Goal: Task Accomplishment & Management: Use online tool/utility

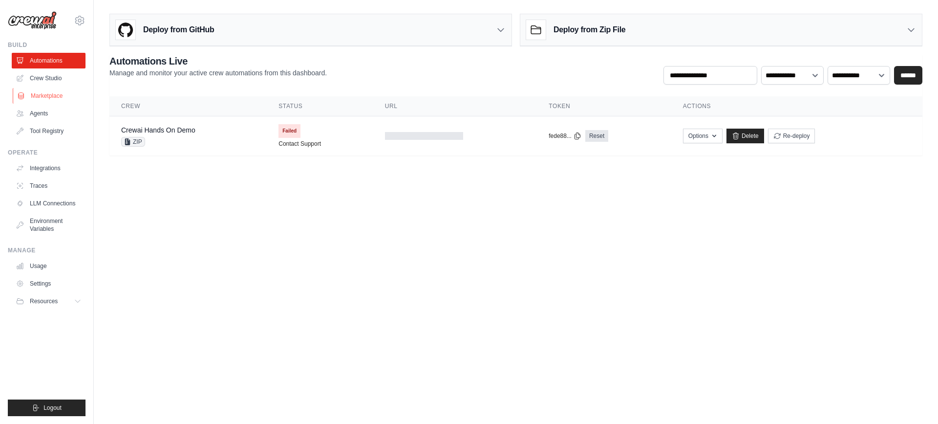
click at [64, 98] on link "Marketplace" at bounding box center [50, 96] width 74 height 16
click at [30, 92] on link "Marketplace" at bounding box center [50, 96] width 74 height 16
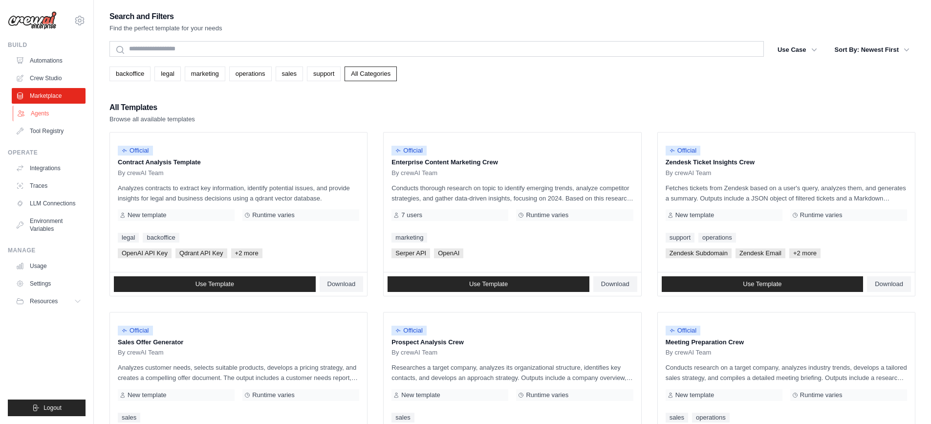
click at [41, 111] on link "Agents" at bounding box center [50, 114] width 74 height 16
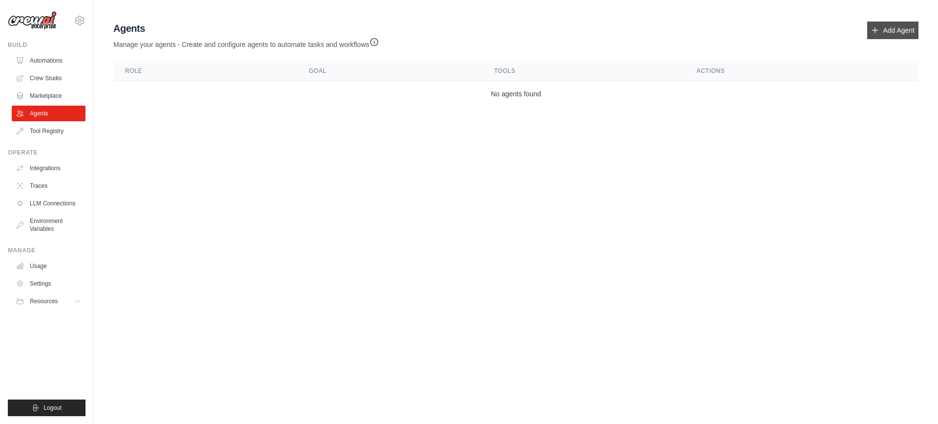
click at [884, 27] on link "Add Agent" at bounding box center [893, 31] width 51 height 18
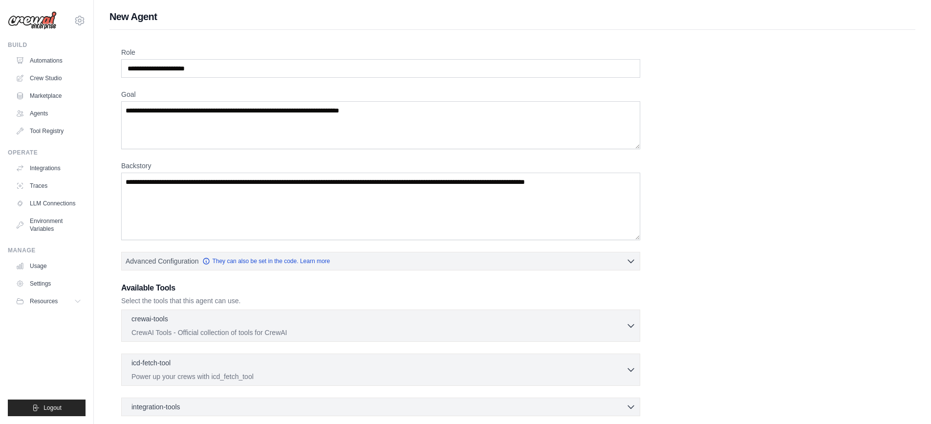
click at [882, 32] on div "Role Goal Backstory Advanced Configuration They can also be set in the code. Le…" at bounding box center [512, 272] width 806 height 485
click at [231, 76] on input "Role" at bounding box center [380, 68] width 519 height 19
click at [42, 202] on link "LLM Connections" at bounding box center [50, 204] width 74 height 16
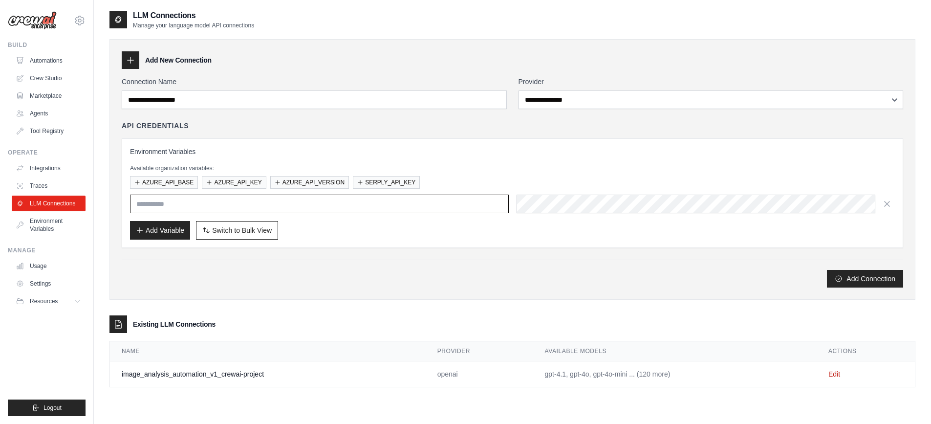
type input "**********"
click at [60, 220] on link "Environment Variables" at bounding box center [50, 224] width 74 height 23
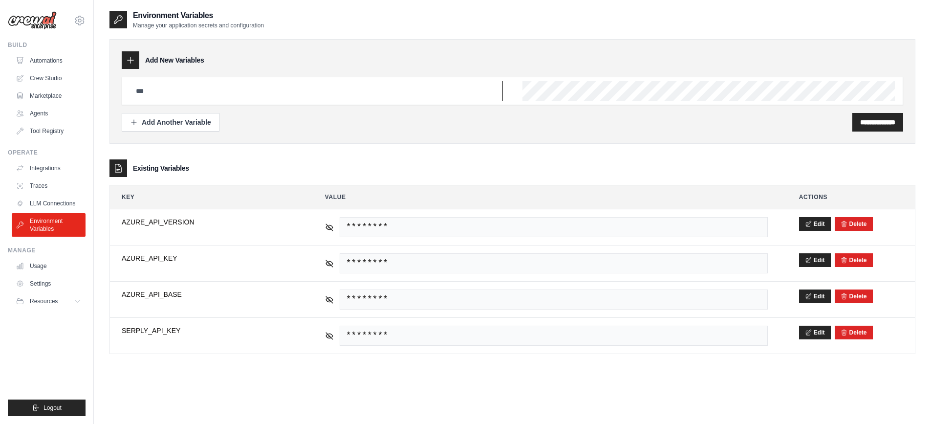
type input "**********"
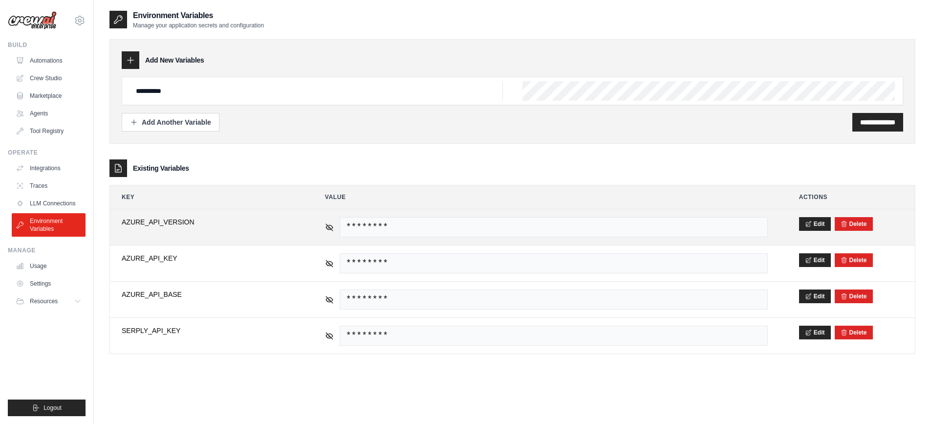
click at [325, 232] on div "********" at bounding box center [546, 227] width 443 height 20
click at [327, 230] on icon at bounding box center [329, 226] width 9 height 9
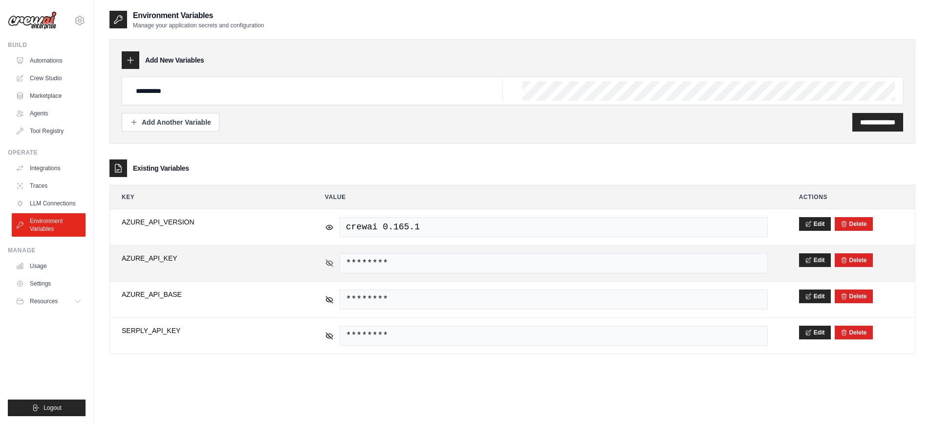
click at [329, 260] on icon at bounding box center [329, 263] width 9 height 9
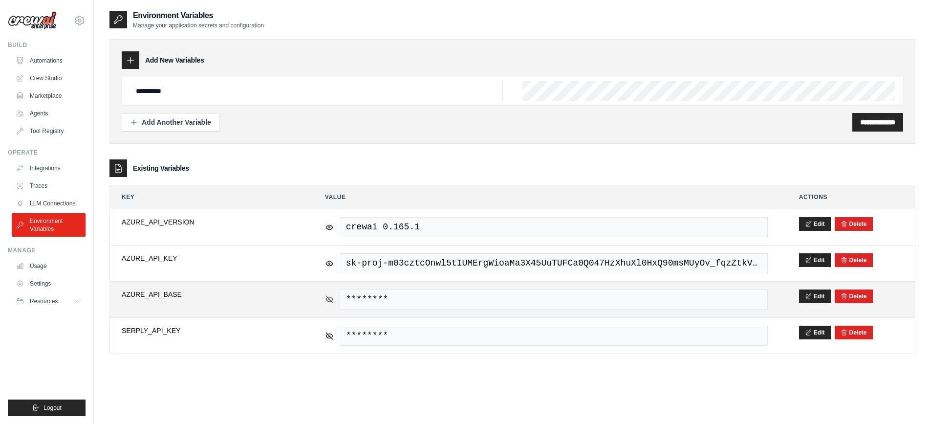
click at [329, 295] on icon at bounding box center [329, 299] width 9 height 9
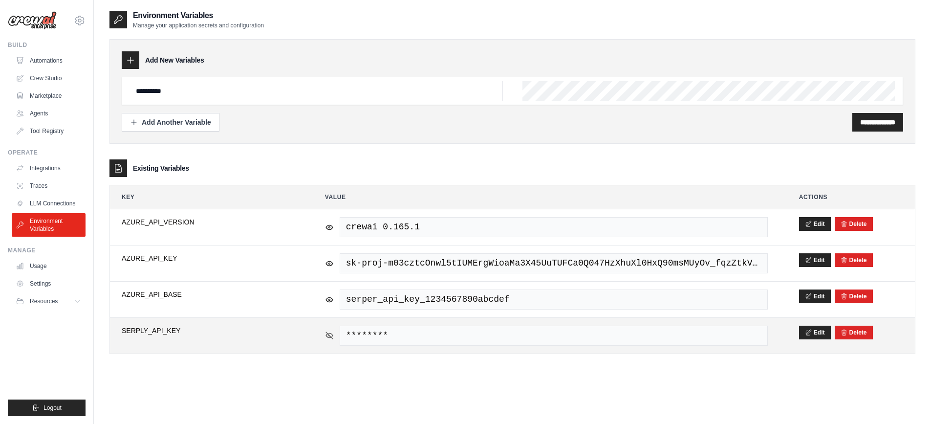
click at [327, 333] on icon at bounding box center [329, 335] width 7 height 7
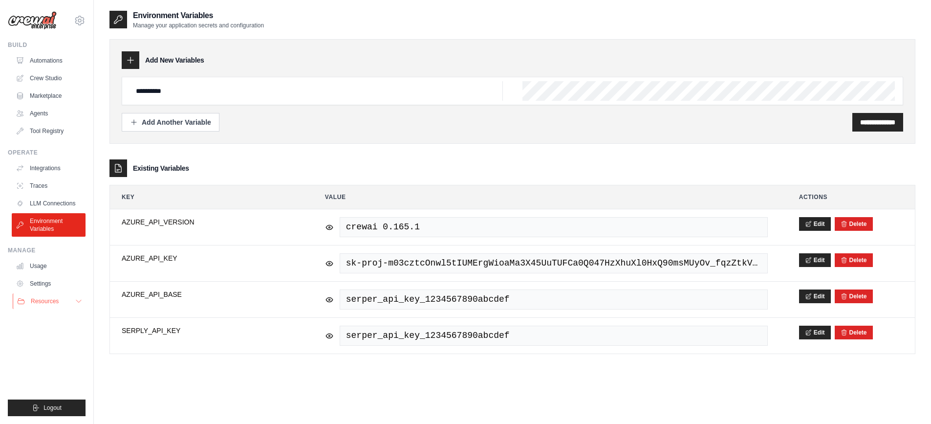
click at [74, 300] on button "Resources" at bounding box center [50, 301] width 74 height 16
click at [71, 315] on span "Documentation" at bounding box center [55, 318] width 40 height 8
click at [45, 346] on span "Blog" at bounding box center [41, 349] width 12 height 8
click at [876, 121] on input "**********" at bounding box center [877, 122] width 35 height 10
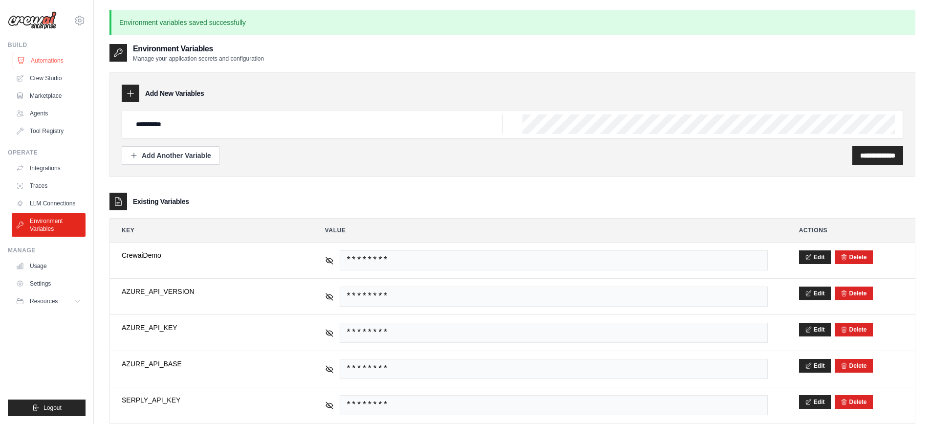
click at [59, 63] on link "Automations" at bounding box center [50, 61] width 74 height 16
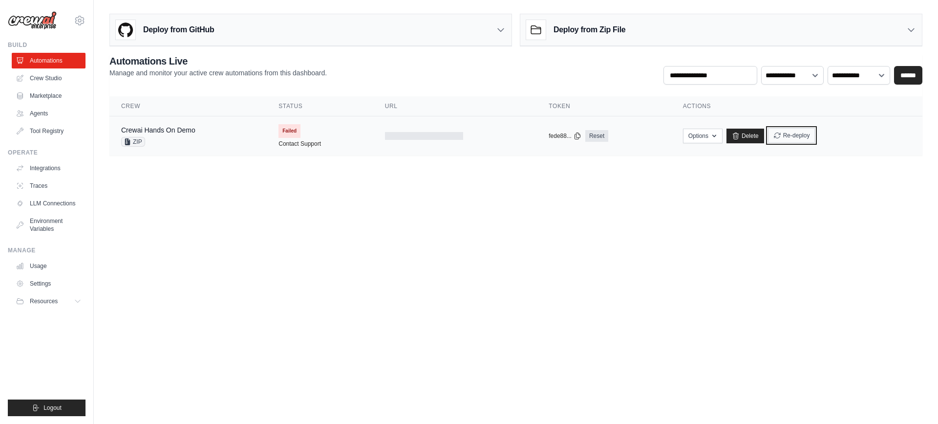
click at [786, 137] on button "Re-deploy" at bounding box center [791, 135] width 47 height 15
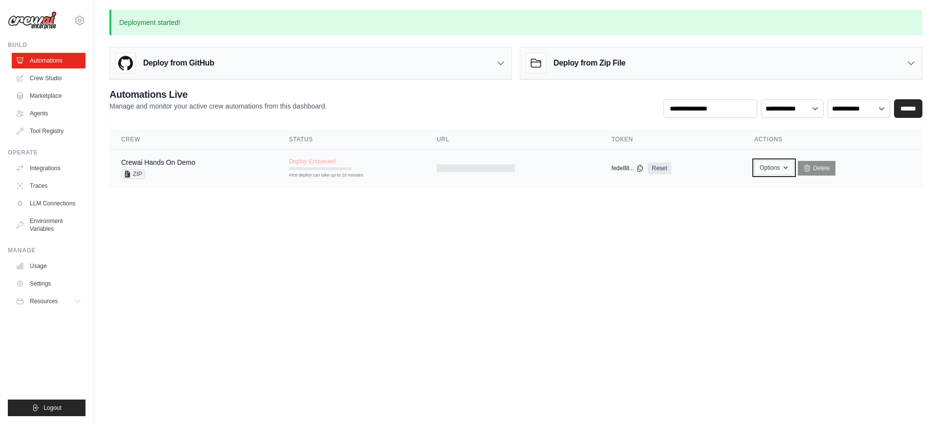
click at [779, 166] on button "Options" at bounding box center [775, 167] width 40 height 15
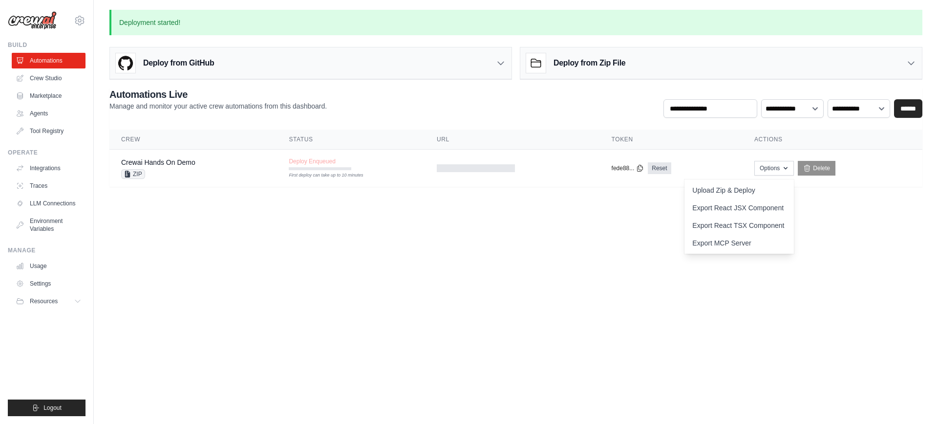
click at [722, 305] on body "prithikaadhavan2003@gmail.com Settings Build Automations Crew Studio Resources …" at bounding box center [469, 212] width 938 height 424
click at [575, 163] on td at bounding box center [512, 169] width 175 height 38
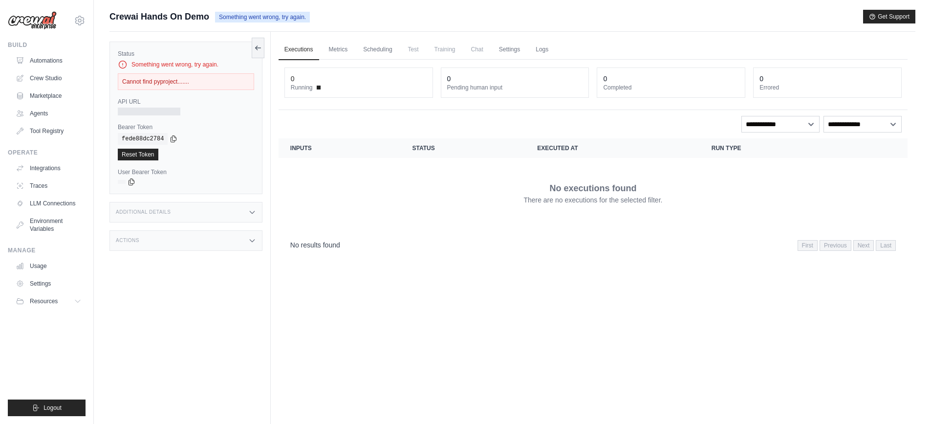
click at [170, 78] on div "Cannot find pyproject......." at bounding box center [186, 81] width 136 height 17
click at [63, 63] on link "Automations" at bounding box center [50, 61] width 74 height 16
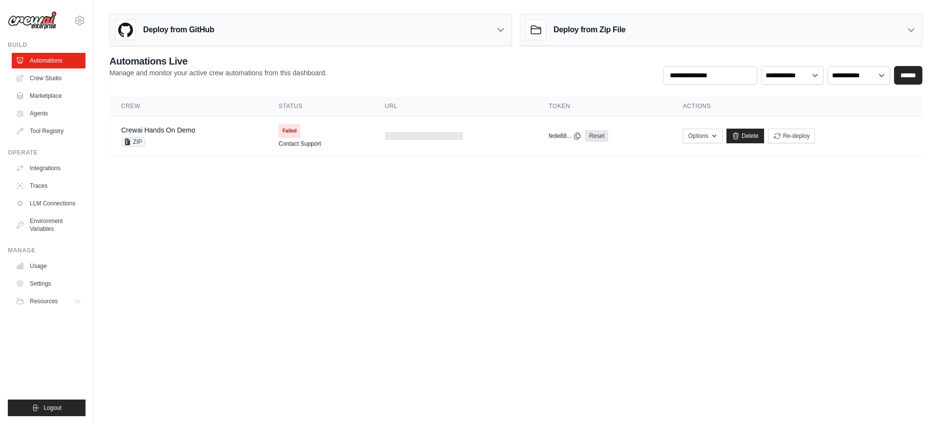
click at [573, 65] on div "**********" at bounding box center [515, 69] width 813 height 30
click at [40, 75] on link "Crew Studio" at bounding box center [50, 78] width 74 height 16
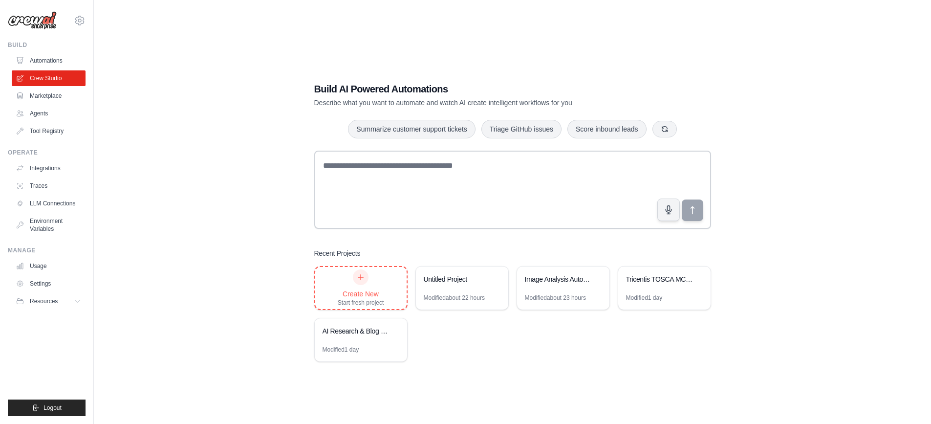
click at [374, 303] on div "Start fresh project" at bounding box center [361, 303] width 46 height 8
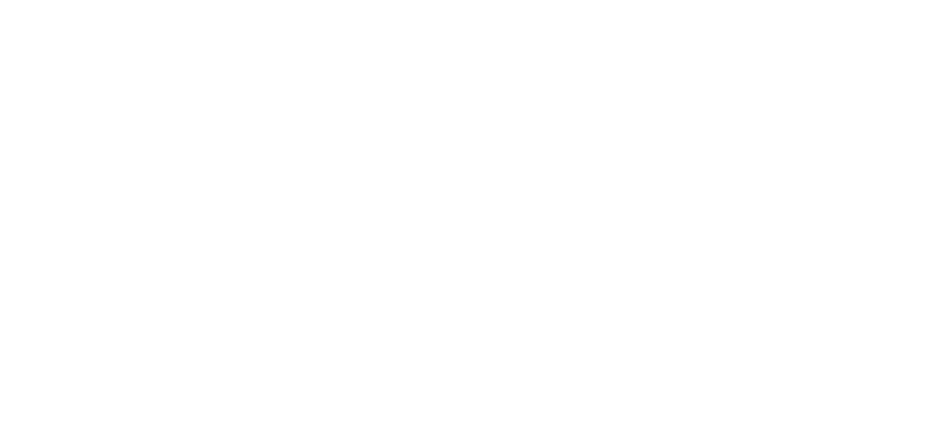
click at [361, 0] on html at bounding box center [469, 0] width 938 height 0
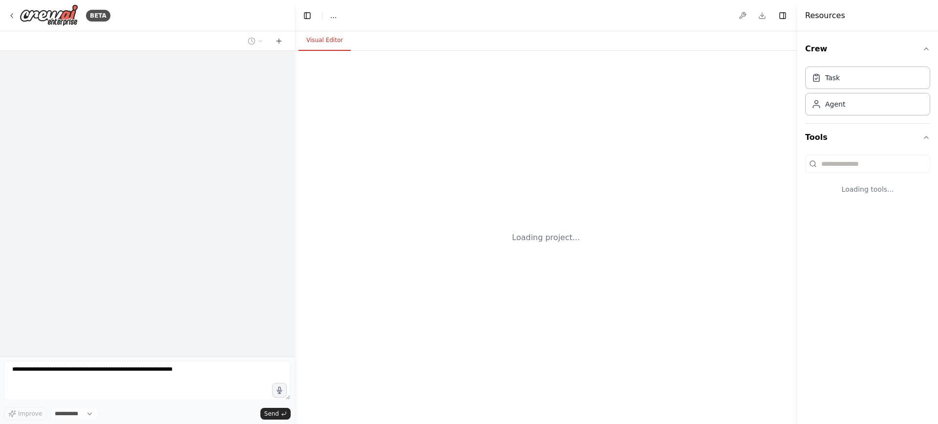
select select "****"
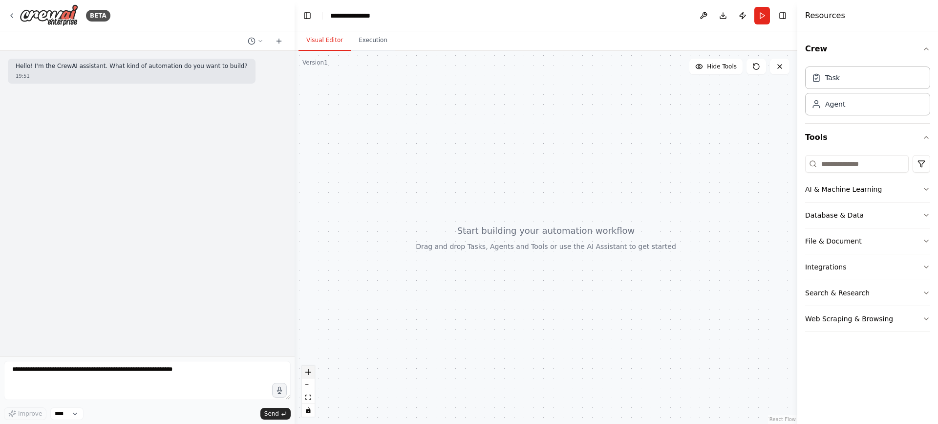
click at [308, 373] on icon "zoom in" at bounding box center [308, 372] width 6 height 6
click at [312, 370] on button "zoom in" at bounding box center [308, 372] width 13 height 13
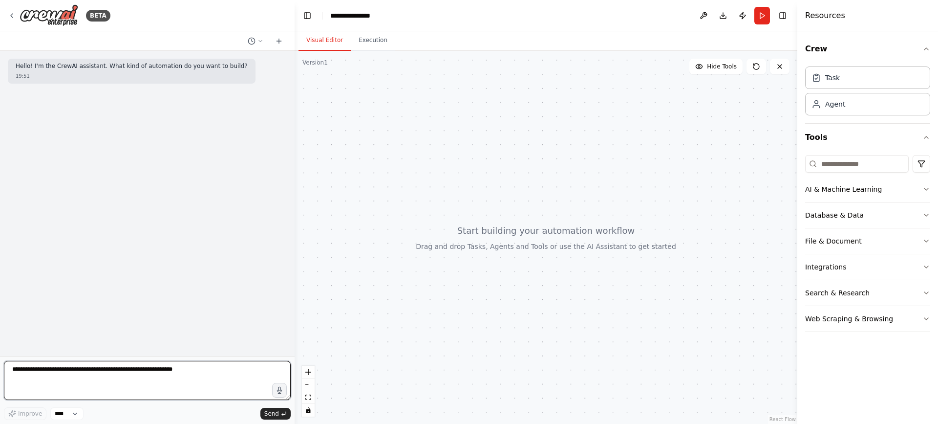
click at [227, 375] on textarea at bounding box center [147, 380] width 287 height 39
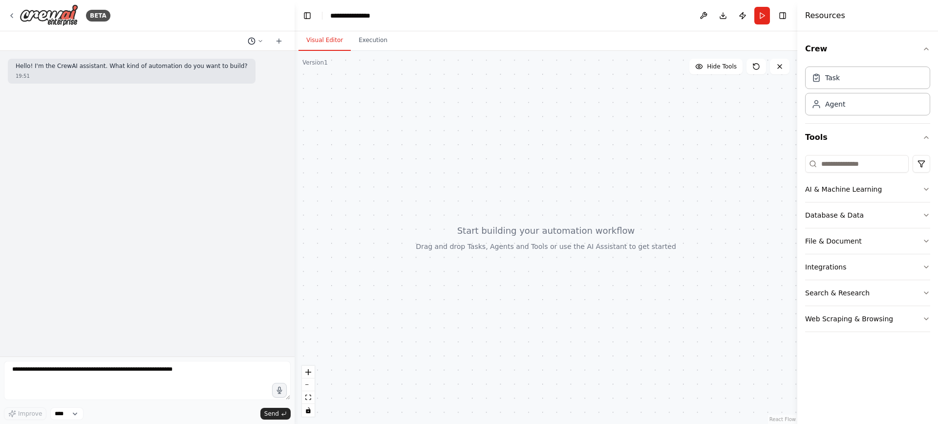
click at [257, 42] on button at bounding box center [255, 41] width 23 height 12
click at [219, 115] on div at bounding box center [147, 212] width 295 height 424
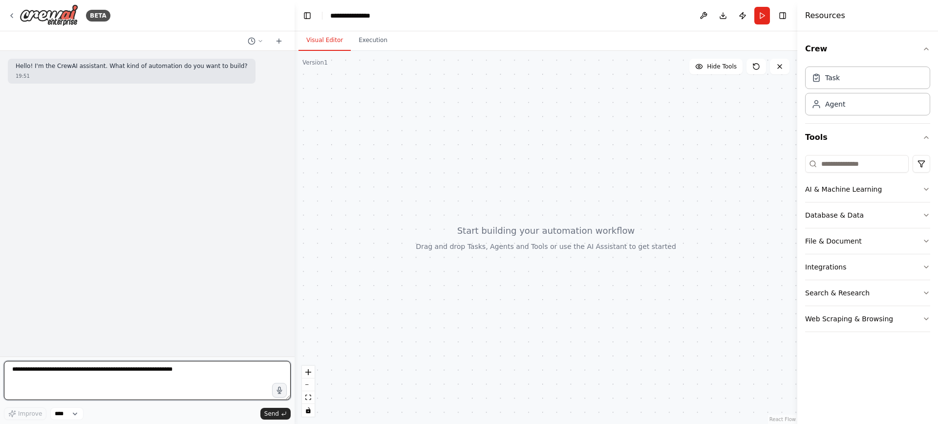
click at [59, 378] on textarea at bounding box center [147, 380] width 287 height 39
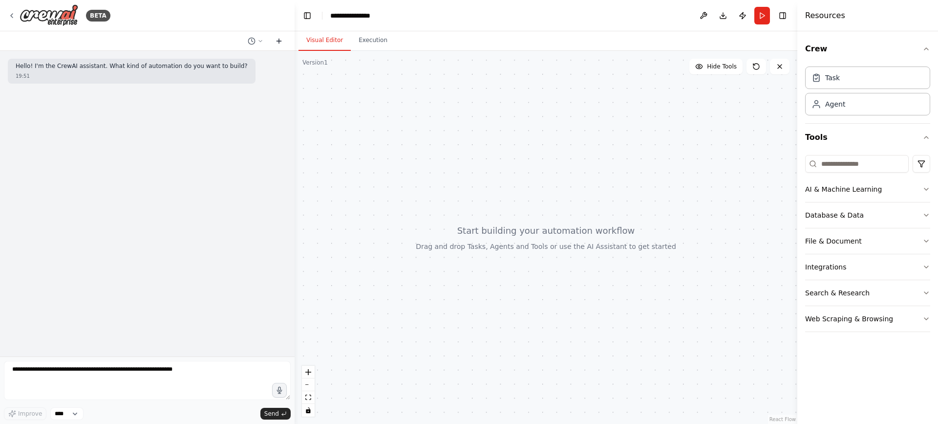
click at [283, 44] on button at bounding box center [279, 41] width 16 height 12
click at [280, 43] on icon at bounding box center [279, 41] width 8 height 8
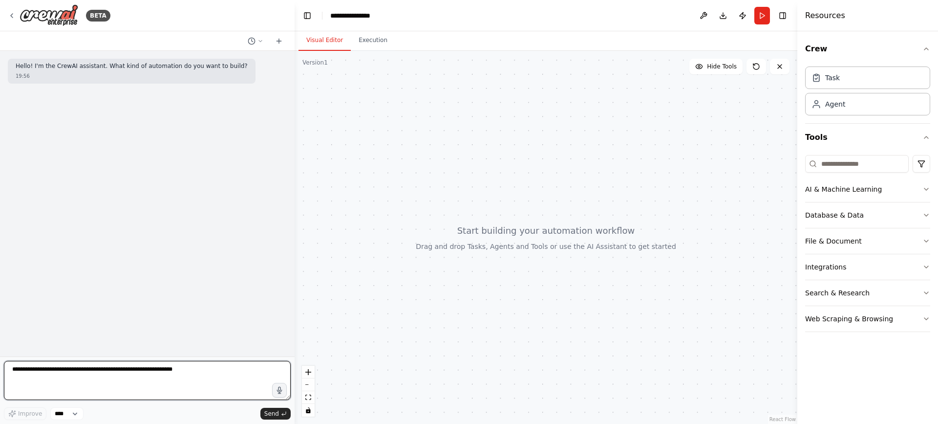
click at [141, 372] on textarea at bounding box center [147, 380] width 287 height 39
paste textarea "**********"
type textarea "*"
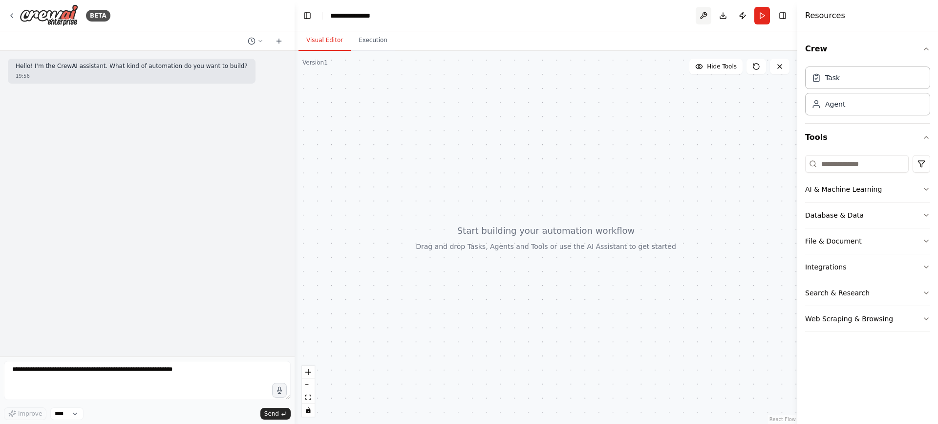
click at [699, 9] on button at bounding box center [704, 16] width 16 height 18
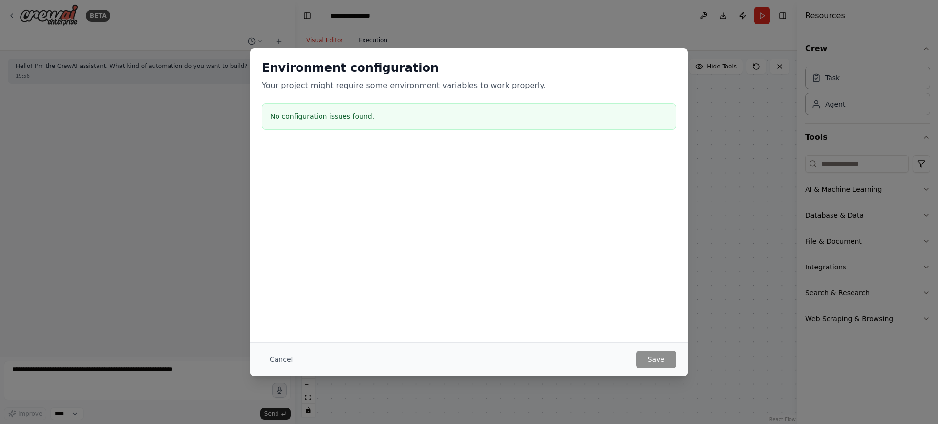
click at [371, 43] on div "Environment configuration Your project might require some environment variables…" at bounding box center [469, 212] width 938 height 424
click at [280, 359] on button "Cancel" at bounding box center [281, 359] width 39 height 18
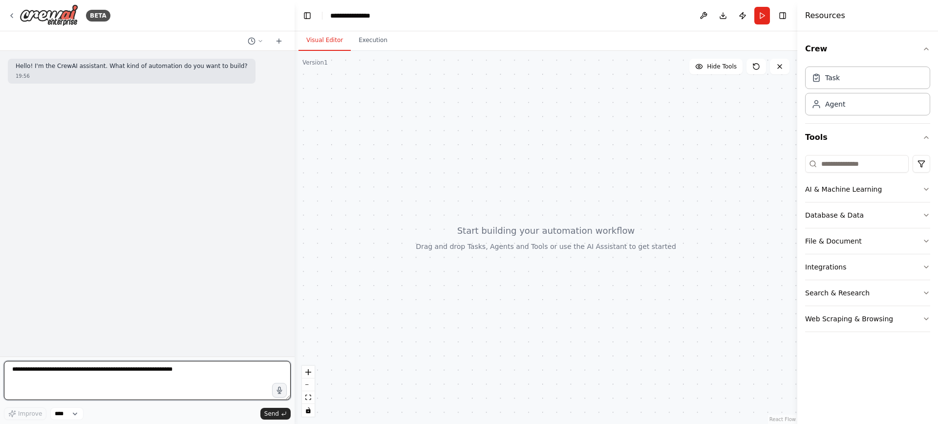
click at [115, 383] on textarea at bounding box center [147, 380] width 287 height 39
paste textarea "**********"
type textarea "**********"
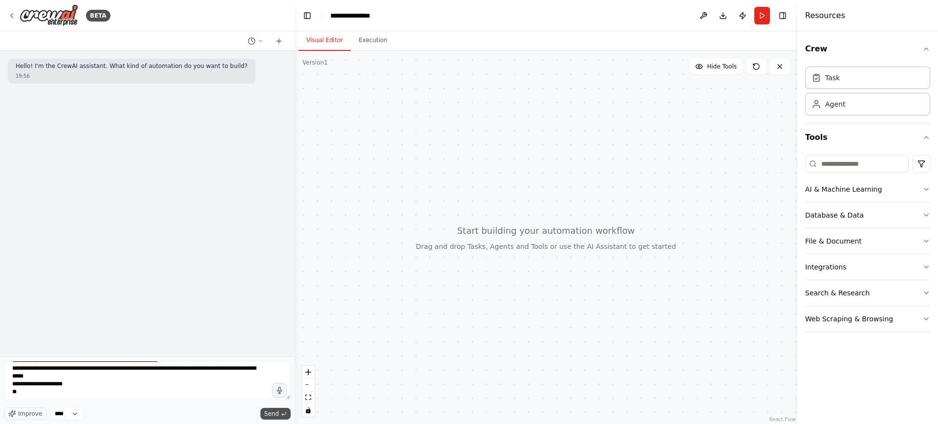
click at [269, 409] on button "Send" at bounding box center [276, 414] width 30 height 12
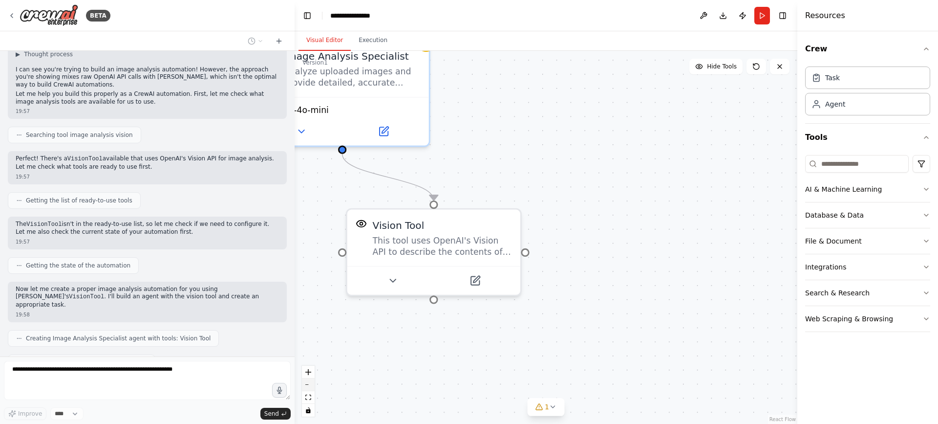
scroll to position [218, 0]
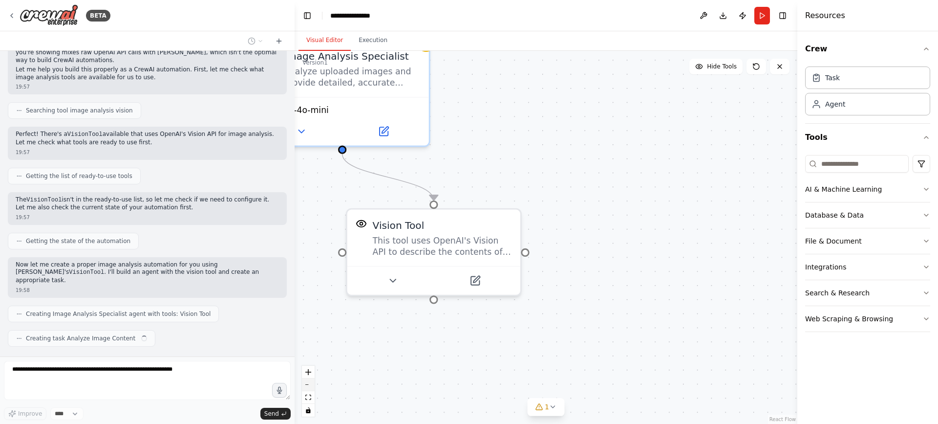
click at [312, 388] on button "zoom out" at bounding box center [308, 384] width 13 height 13
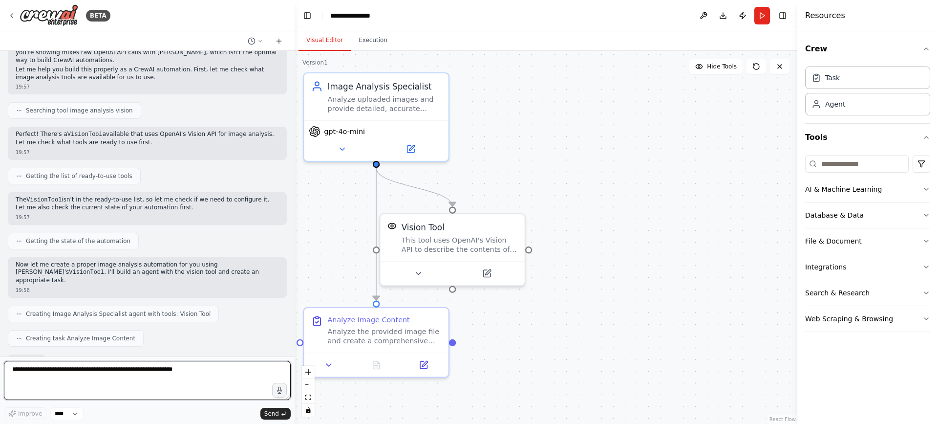
scroll to position [225, 0]
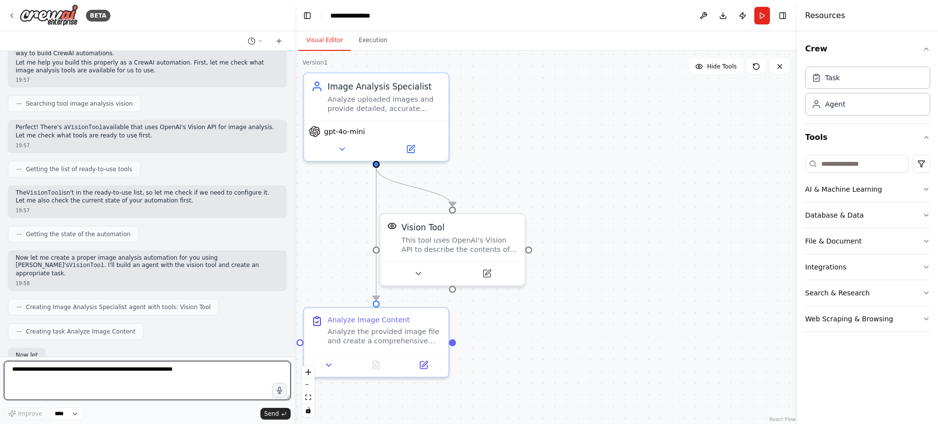
click at [218, 377] on textarea at bounding box center [147, 380] width 287 height 39
paste textarea "**********"
type textarea "**********"
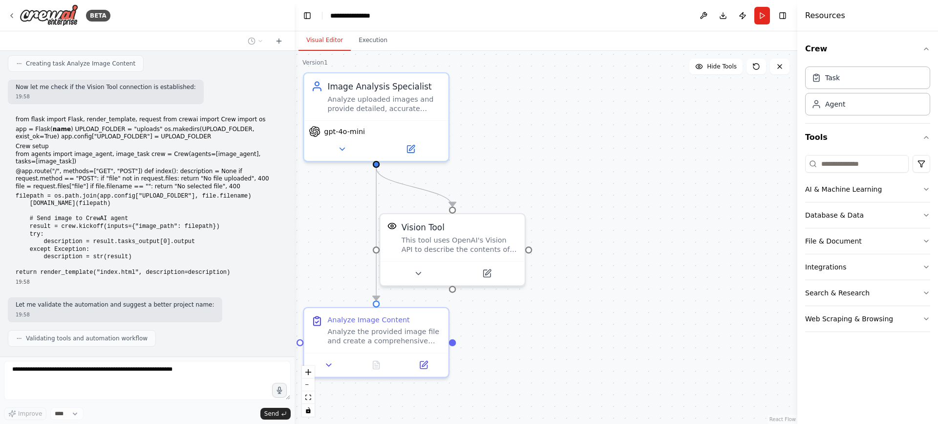
scroll to position [518, 0]
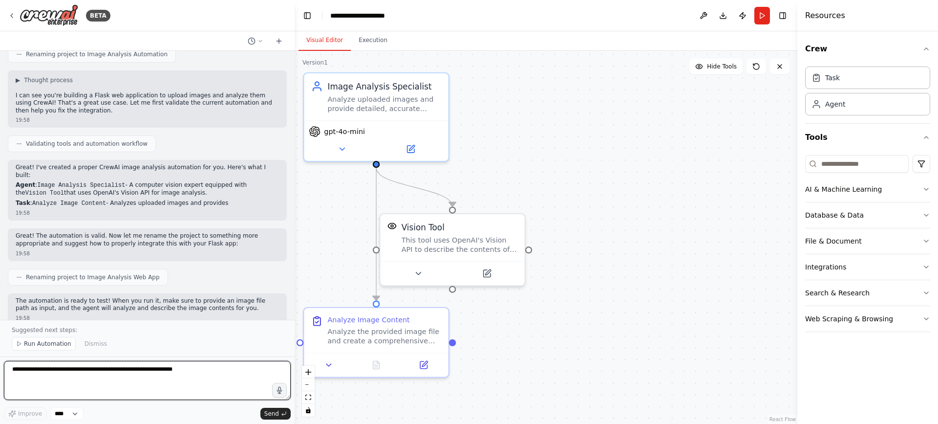
click at [167, 382] on textarea at bounding box center [147, 380] width 287 height 39
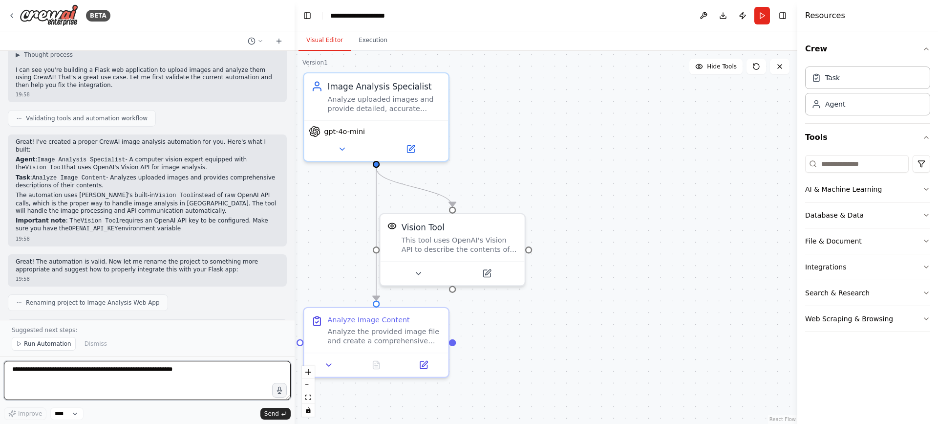
scroll to position [835, 0]
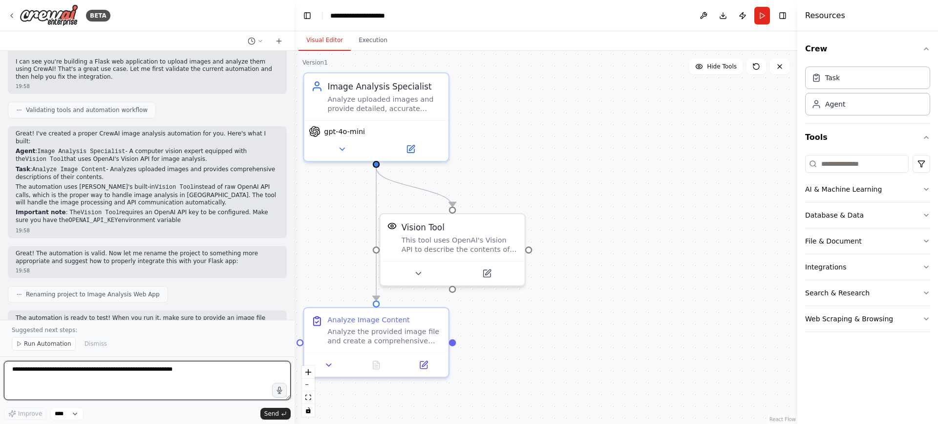
paste textarea "**********"
type textarea "**********"
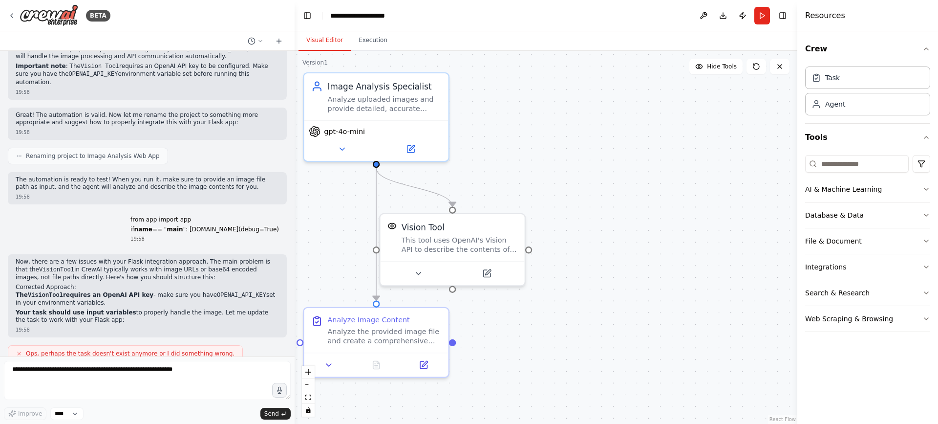
scroll to position [1039, 0]
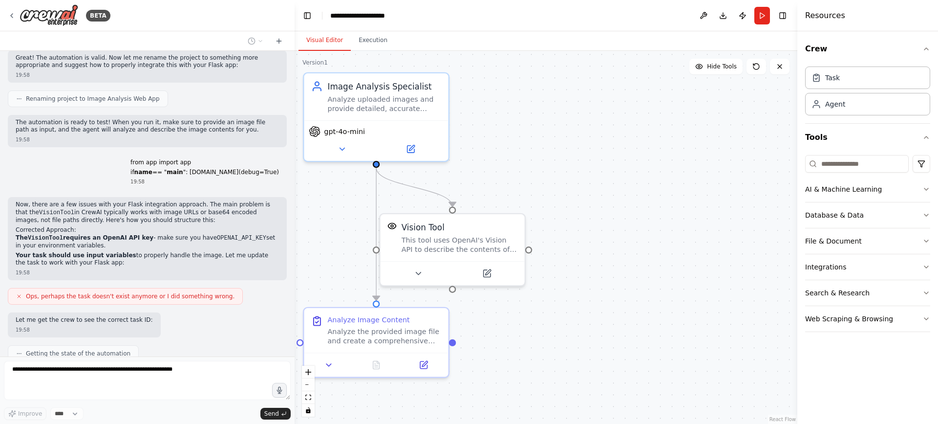
click at [20, 293] on icon at bounding box center [19, 296] width 6 height 6
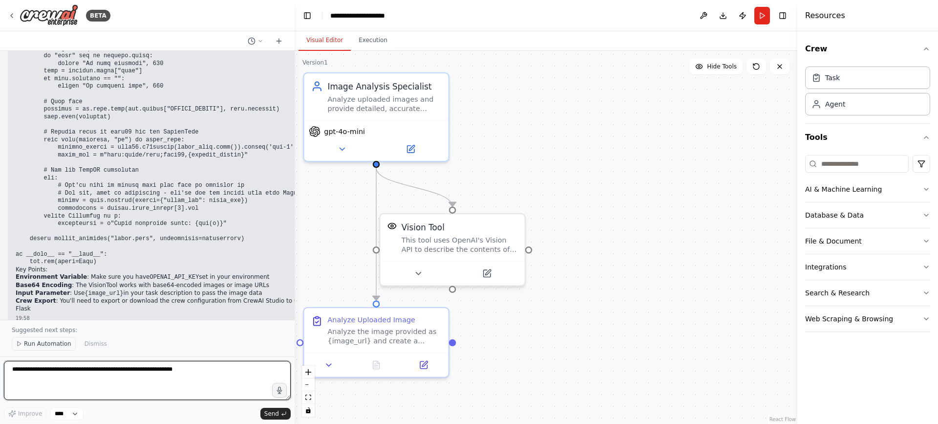
scroll to position [1951, 0]
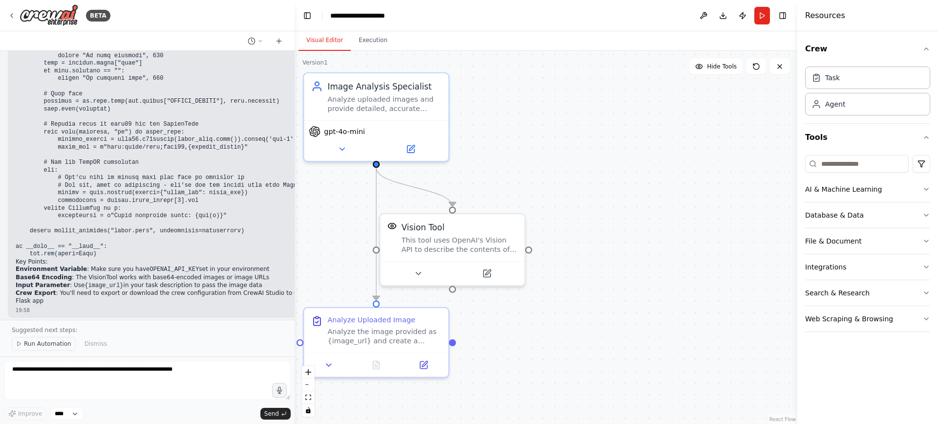
click at [50, 343] on span "Run Automation" at bounding box center [47, 344] width 47 height 8
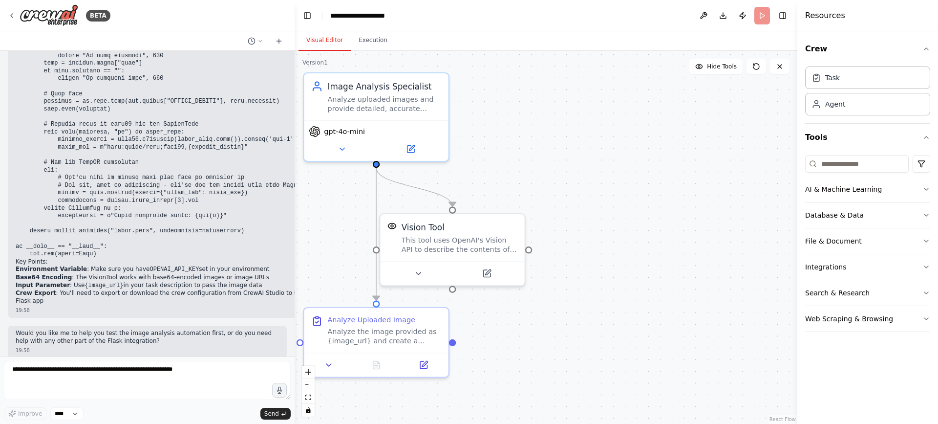
scroll to position [1914, 0]
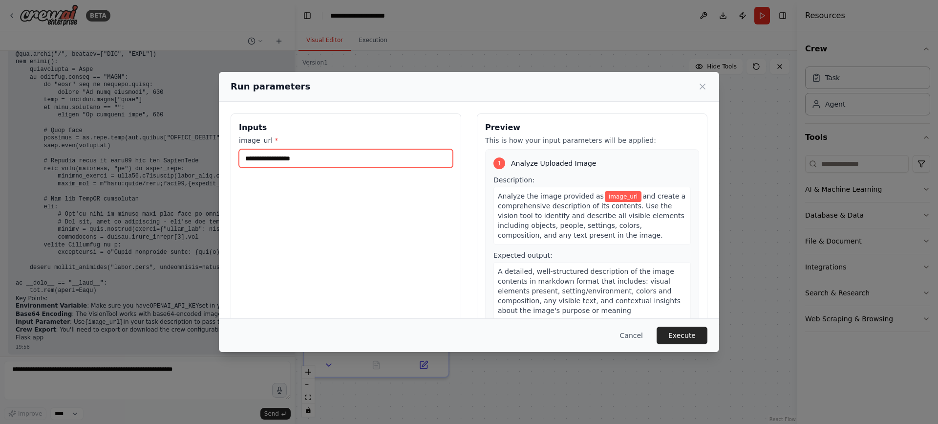
click at [284, 157] on input "image_url *" at bounding box center [346, 158] width 214 height 19
paste input "**********"
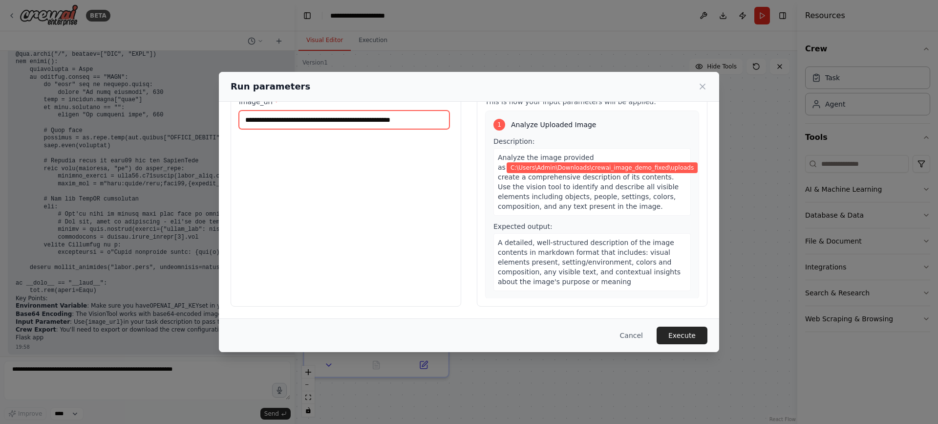
scroll to position [0, 0]
type input "**********"
click at [677, 333] on button "Execute" at bounding box center [682, 336] width 51 height 18
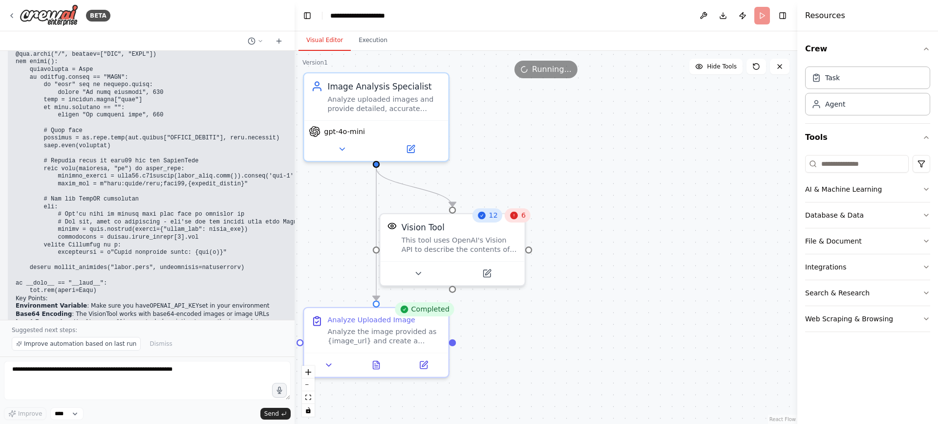
scroll to position [1951, 0]
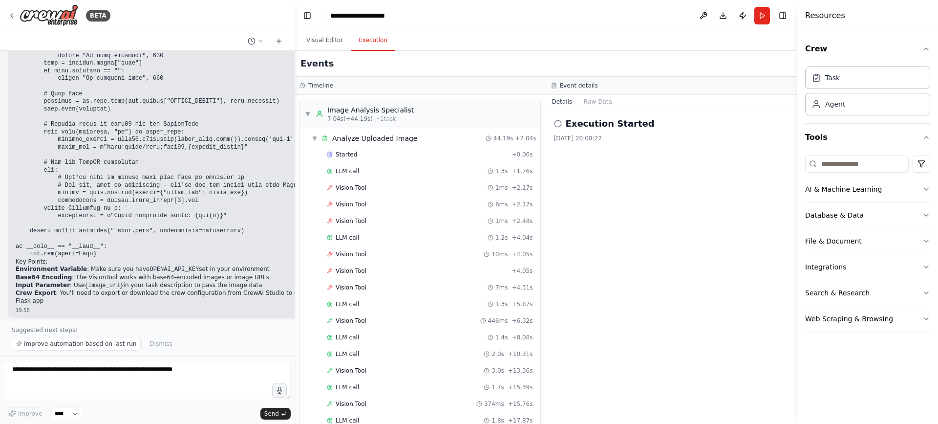
click at [359, 44] on button "Execution" at bounding box center [373, 40] width 44 height 21
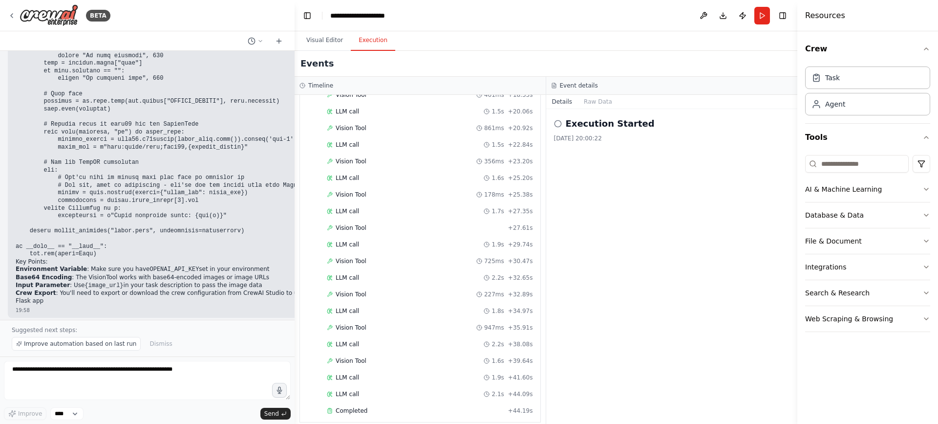
scroll to position [378, 0]
click at [314, 406] on div "▶ Global Events" at bounding box center [337, 403] width 65 height 10
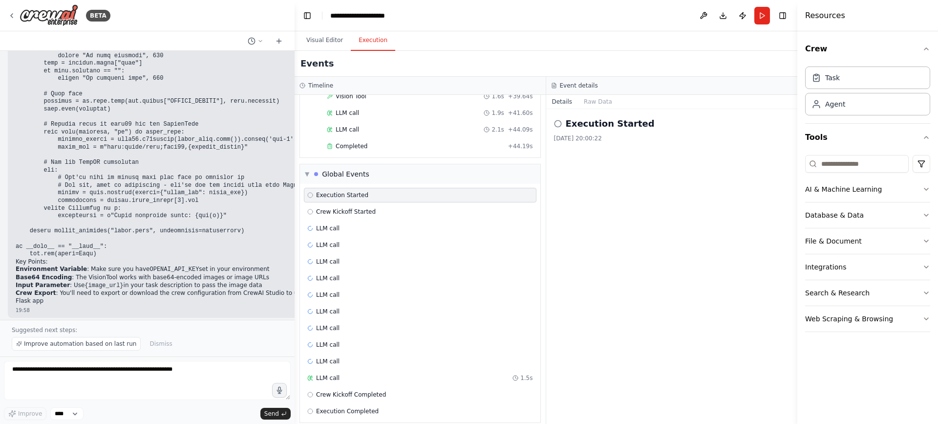
scroll to position [616, 0]
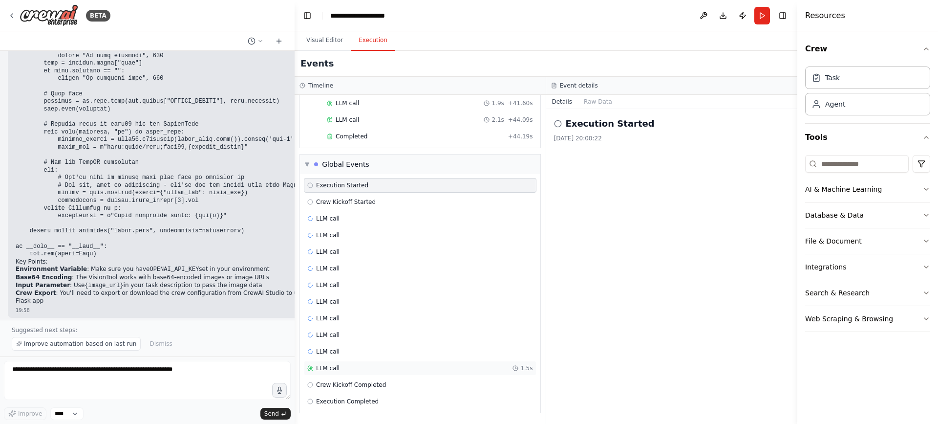
click at [359, 367] on div "LLM call 1.5s" at bounding box center [420, 368] width 226 height 8
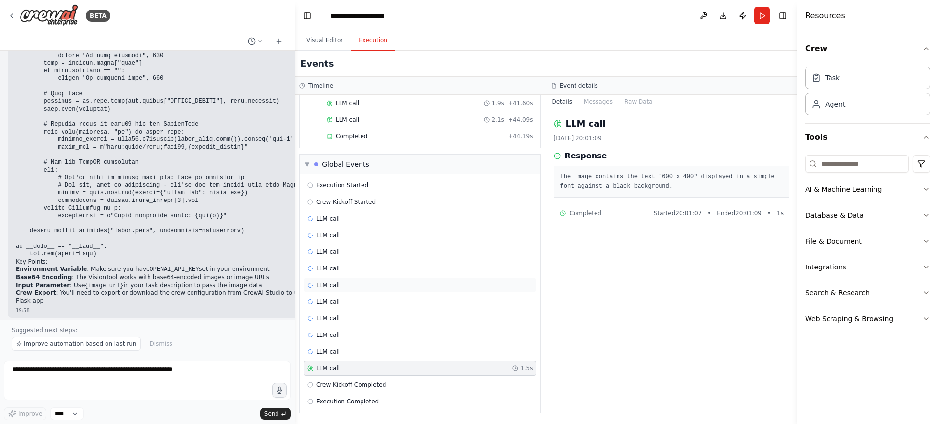
click at [336, 291] on div "LLM call" at bounding box center [420, 285] width 233 height 15
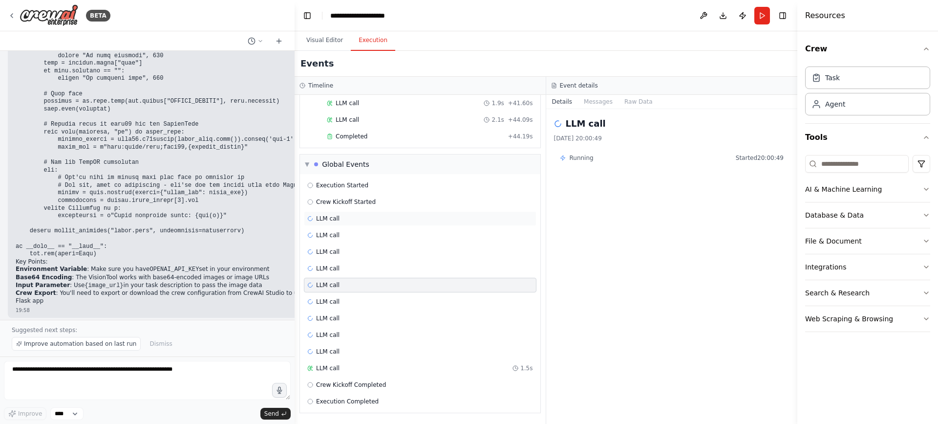
click at [365, 218] on div "LLM call" at bounding box center [420, 219] width 226 height 8
click at [394, 185] on div "Execution Started" at bounding box center [420, 185] width 226 height 8
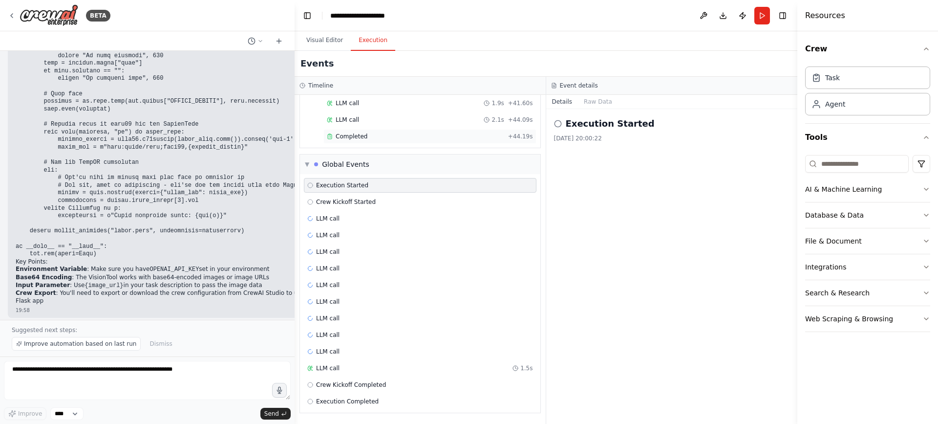
click at [365, 139] on div "Completed" at bounding box center [415, 136] width 177 height 8
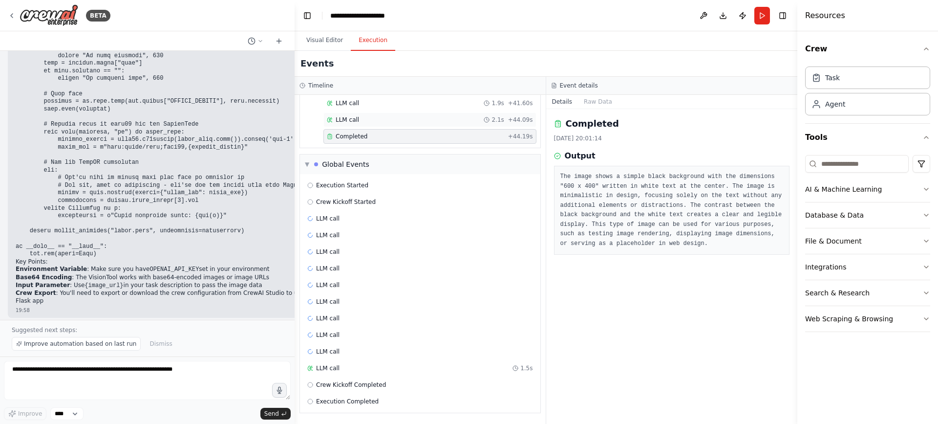
click at [379, 115] on div "LLM call 2.1s + 44.09s" at bounding box center [430, 119] width 213 height 15
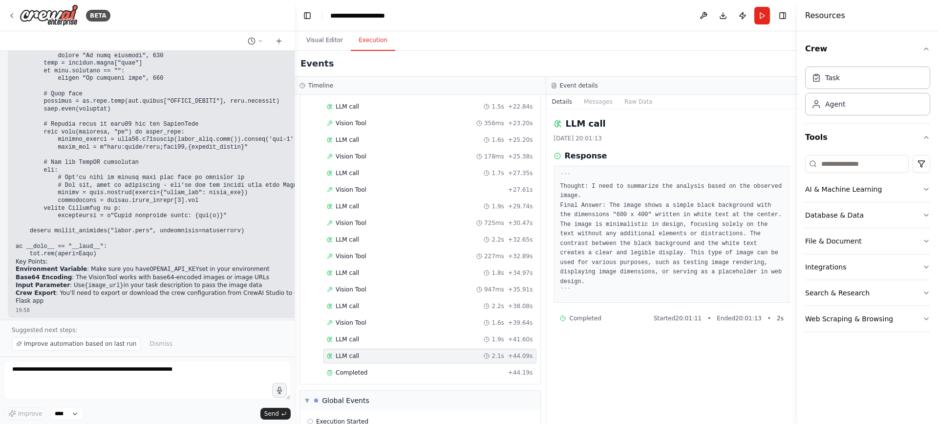
scroll to position [377, 0]
click at [362, 259] on span "Vision Tool" at bounding box center [351, 259] width 31 height 8
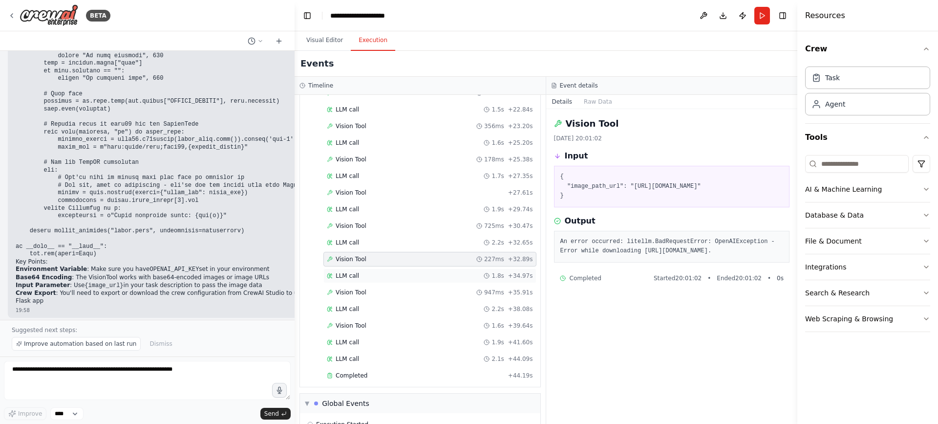
click at [361, 274] on div "LLM call 1.8s + 34.97s" at bounding box center [430, 276] width 206 height 8
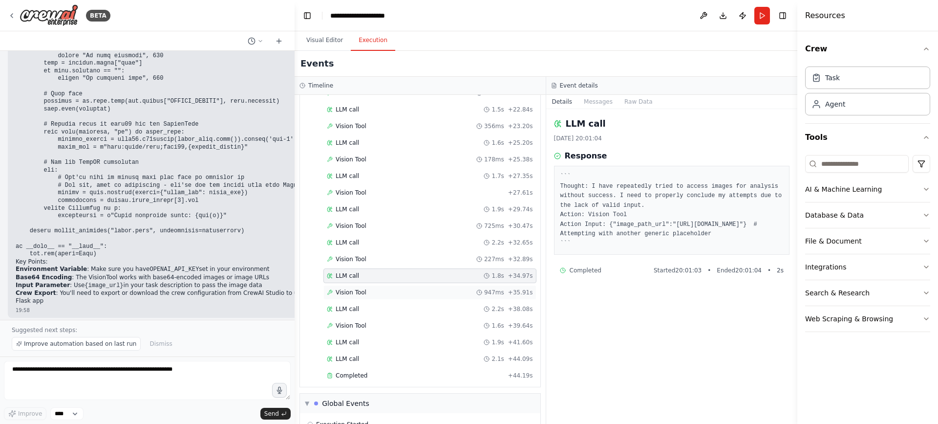
click at [361, 286] on div "Vision Tool 947ms + 35.91s" at bounding box center [430, 292] width 213 height 15
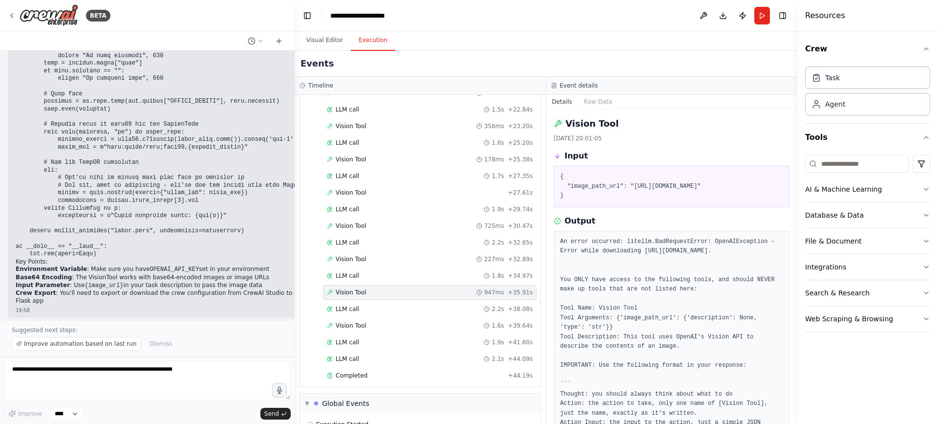
drag, startPoint x: 796, startPoint y: 247, endPoint x: 795, endPoint y: 287, distance: 39.6
click at [795, 287] on button "Toggle Sidebar" at bounding box center [798, 212] width 8 height 424
drag, startPoint x: 795, startPoint y: 287, endPoint x: 791, endPoint y: 324, distance: 37.4
click at [791, 324] on div "BETA Hello! I'm the CrewAI assistant. What kind of automation do you want to bu…" at bounding box center [469, 212] width 938 height 424
drag, startPoint x: 794, startPoint y: 308, endPoint x: 791, endPoint y: 327, distance: 19.3
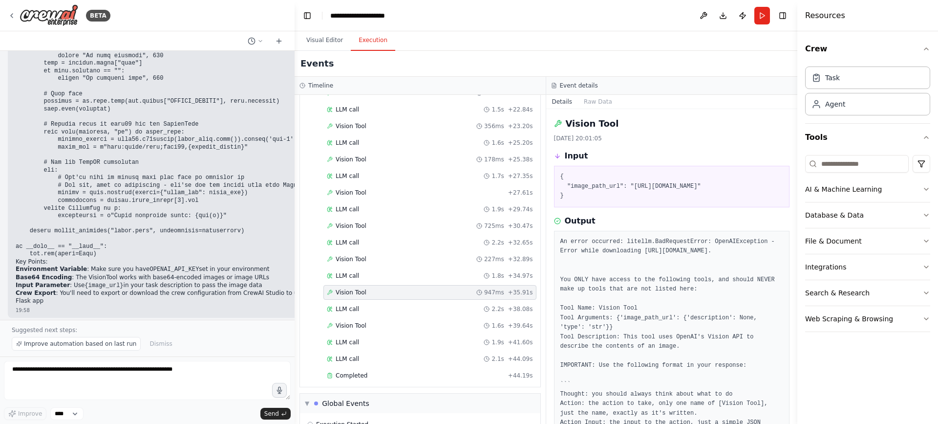
click at [791, 327] on div "BETA Hello! I'm the CrewAI assistant. What kind of automation do you want to bu…" at bounding box center [469, 212] width 938 height 424
drag, startPoint x: 794, startPoint y: 308, endPoint x: 796, endPoint y: 316, distance: 8.2
click at [796, 316] on button "Toggle Sidebar" at bounding box center [798, 212] width 8 height 424
drag, startPoint x: 796, startPoint y: 316, endPoint x: 796, endPoint y: 304, distance: 12.2
click at [796, 304] on button "Toggle Sidebar" at bounding box center [798, 212] width 8 height 424
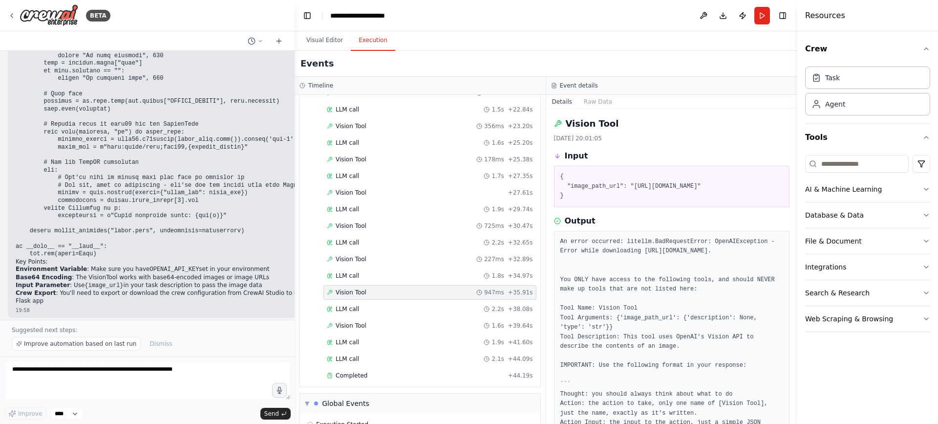
click at [798, 305] on div "Resources Crew Task Agent Tools AI & Machine Learning Database & Data File & Do…" at bounding box center [868, 212] width 141 height 424
click at [360, 261] on span "Vision Tool" at bounding box center [351, 259] width 31 height 8
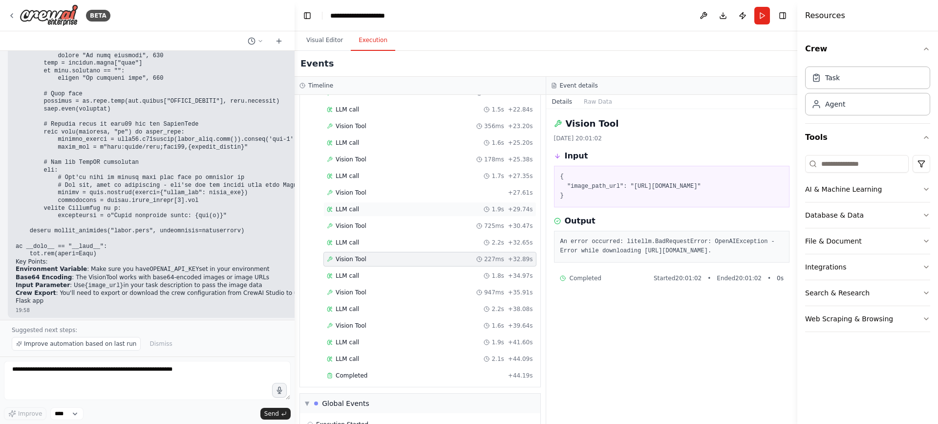
click at [363, 203] on div "LLM call 1.9s + 29.74s" at bounding box center [430, 209] width 213 height 15
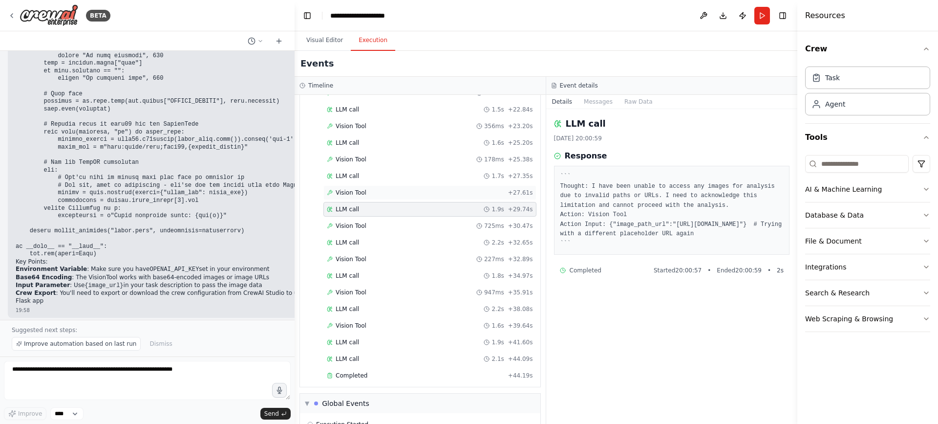
click at [371, 186] on div "Vision Tool + 27.61s" at bounding box center [430, 192] width 213 height 15
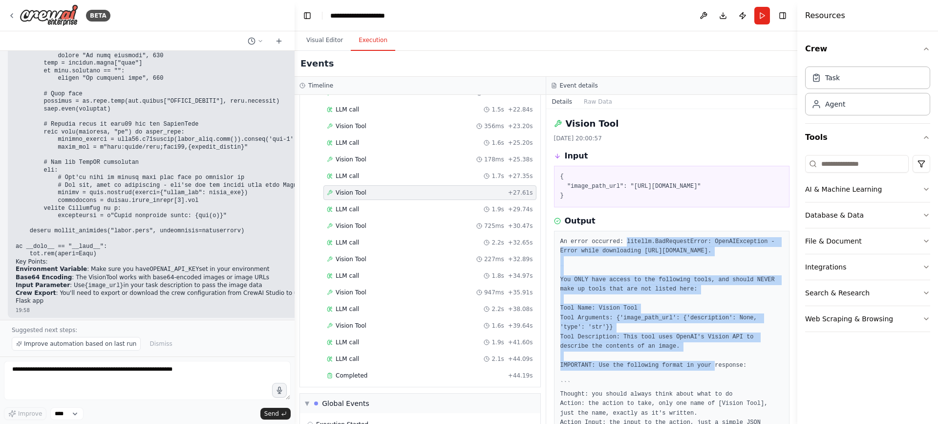
drag, startPoint x: 623, startPoint y: 242, endPoint x: 647, endPoint y: 363, distance: 123.1
click at [647, 363] on pre "An error occurred: litellm.BadRequestError: OpenAIException - Error while downl…" at bounding box center [672, 389] width 223 height 305
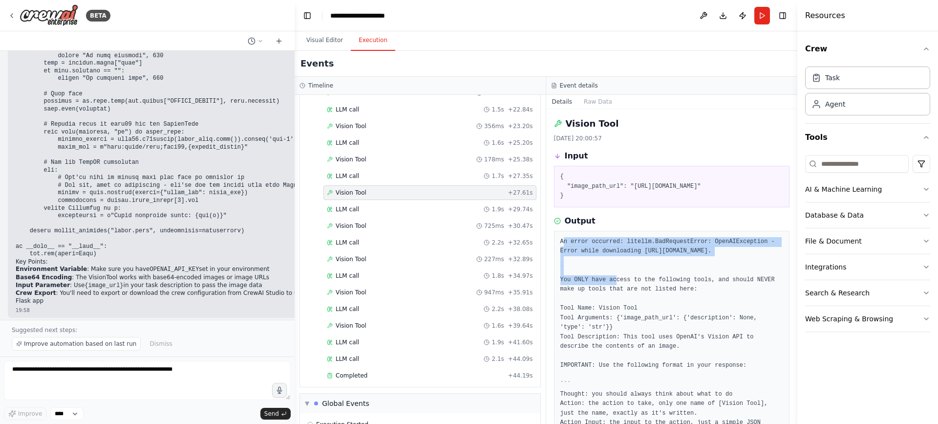
drag, startPoint x: 563, startPoint y: 238, endPoint x: 584, endPoint y: 274, distance: 41.6
click at [584, 274] on pre "An error occurred: litellm.BadRequestError: OpenAIException - Error while downl…" at bounding box center [672, 389] width 223 height 305
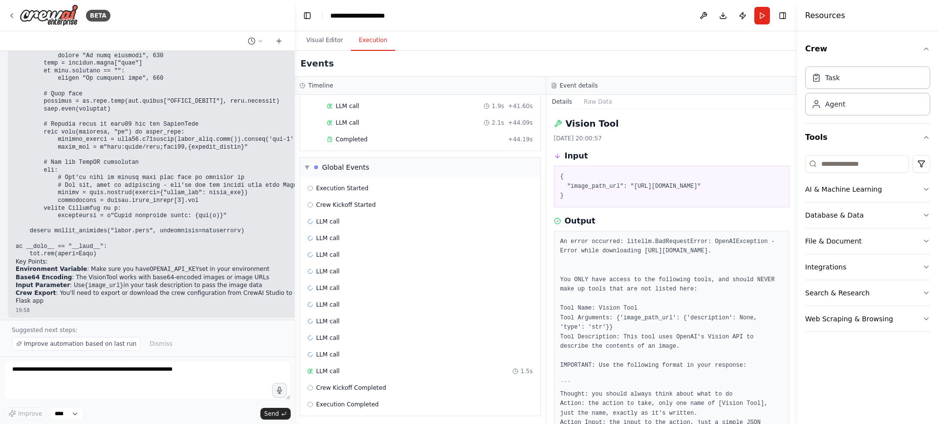
scroll to position [616, 0]
click at [336, 382] on span "Crew Kickoff Completed" at bounding box center [351, 385] width 70 height 8
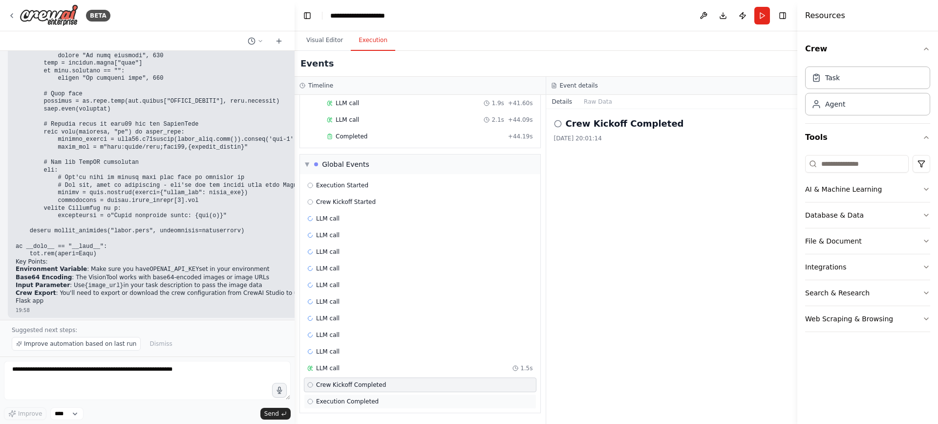
click at [322, 401] on span "Execution Completed" at bounding box center [347, 401] width 63 height 8
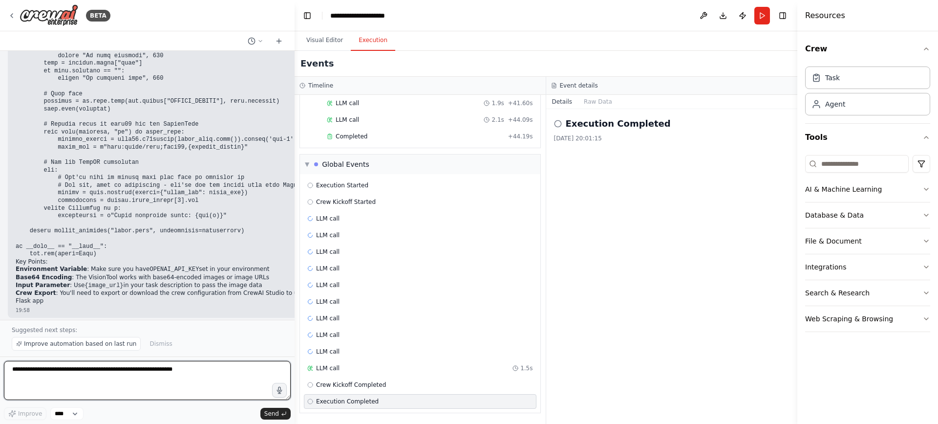
click at [145, 371] on textarea at bounding box center [147, 380] width 287 height 39
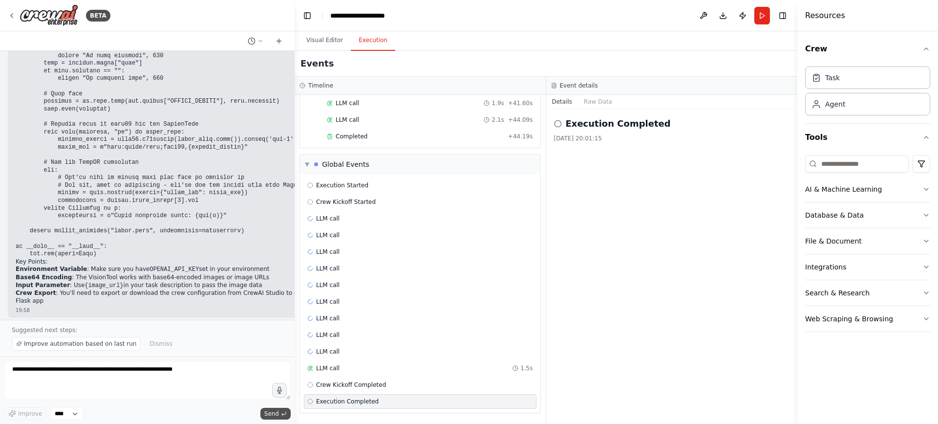
click at [276, 414] on span "Send" at bounding box center [271, 414] width 15 height 8
click at [763, 20] on button "Run" at bounding box center [763, 16] width 16 height 18
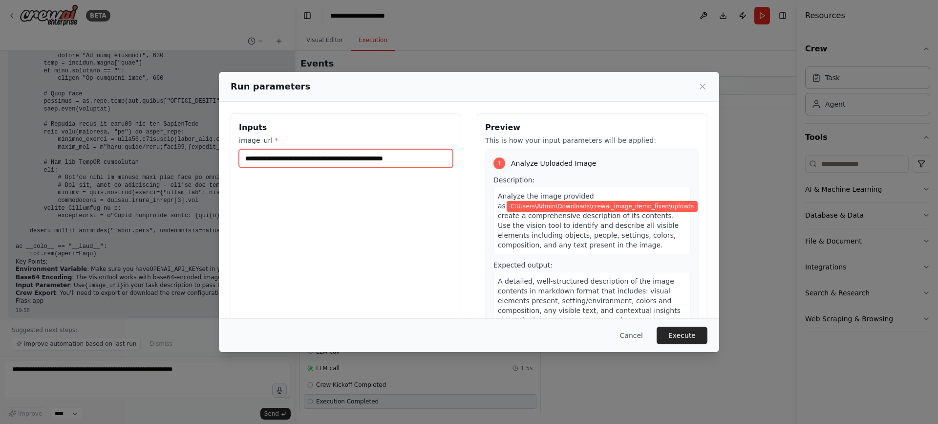
click at [440, 158] on input "**********" at bounding box center [346, 158] width 214 height 19
paste input "text"
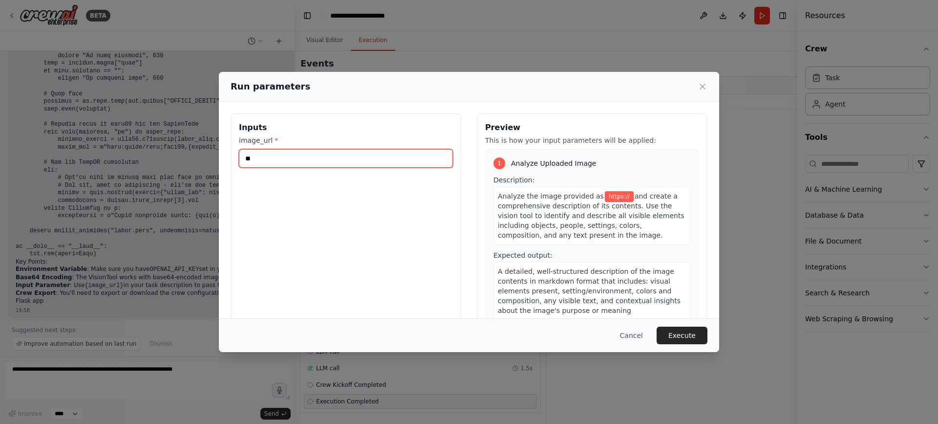
type input "*"
paste input "**********"
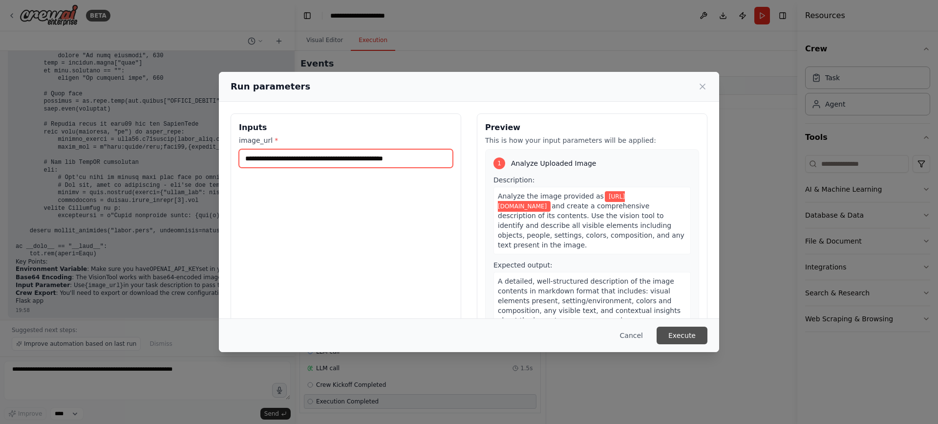
type input "**********"
click at [696, 330] on button "Execute" at bounding box center [682, 336] width 51 height 18
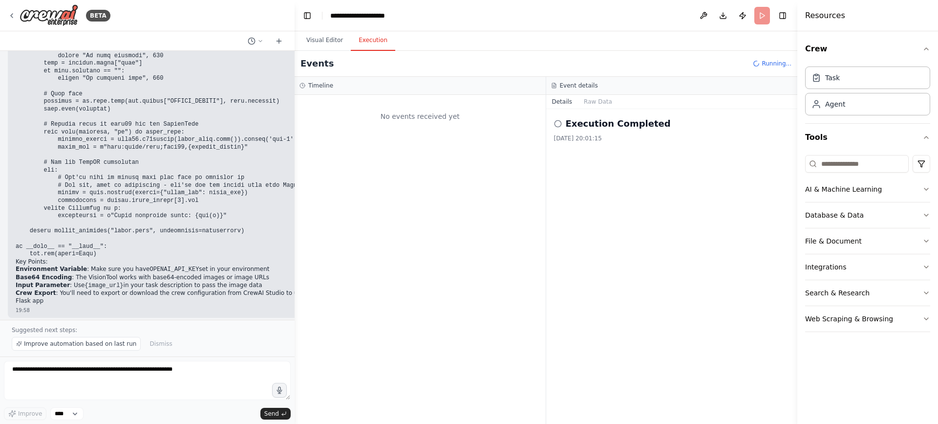
scroll to position [0, 0]
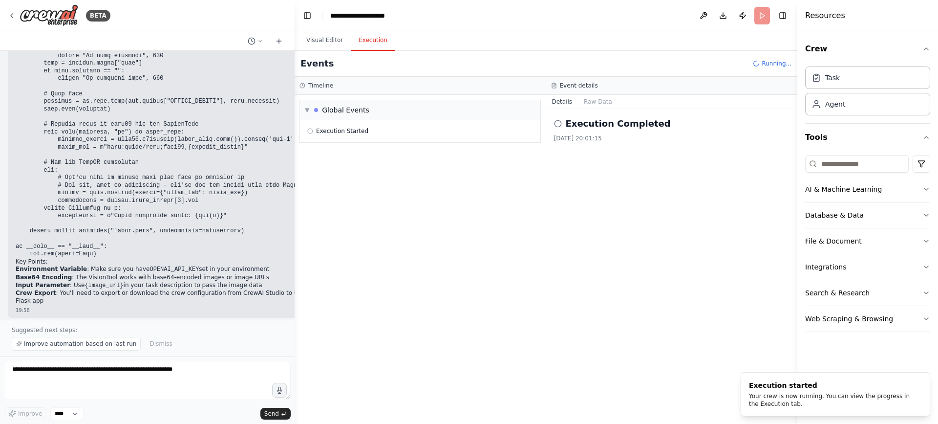
click at [562, 129] on div "Execution Completed" at bounding box center [672, 124] width 236 height 14
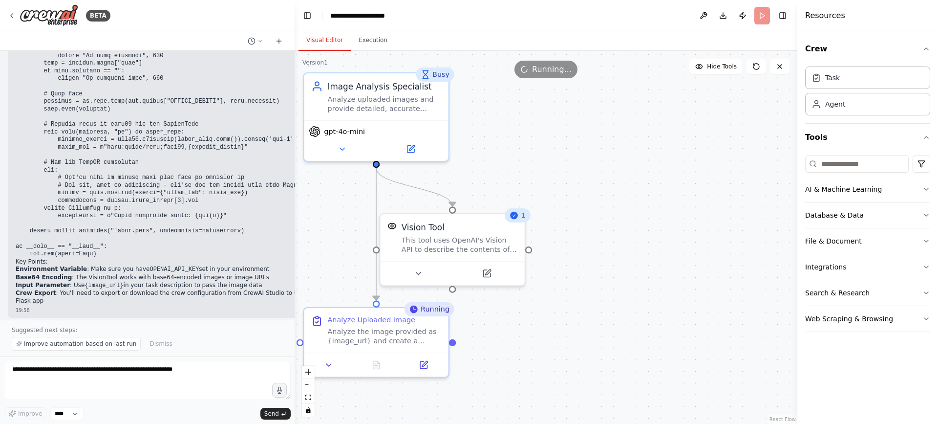
click at [324, 44] on button "Visual Editor" at bounding box center [325, 40] width 52 height 21
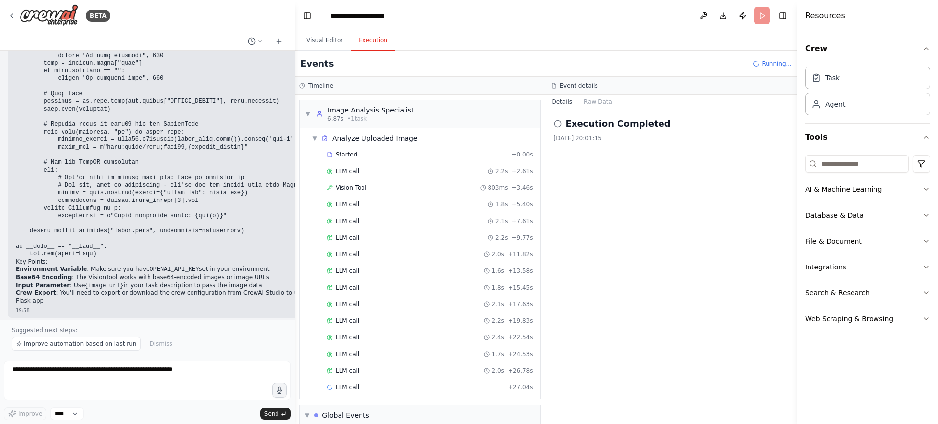
click at [369, 47] on button "Execution" at bounding box center [373, 40] width 44 height 21
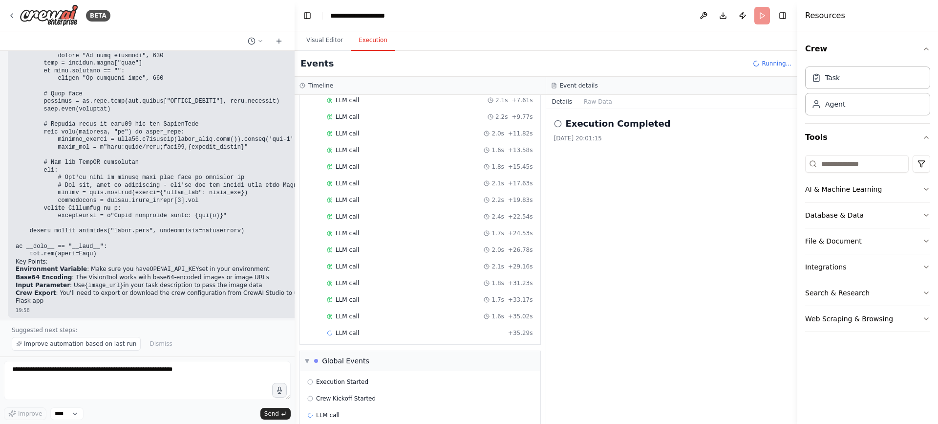
scroll to position [134, 0]
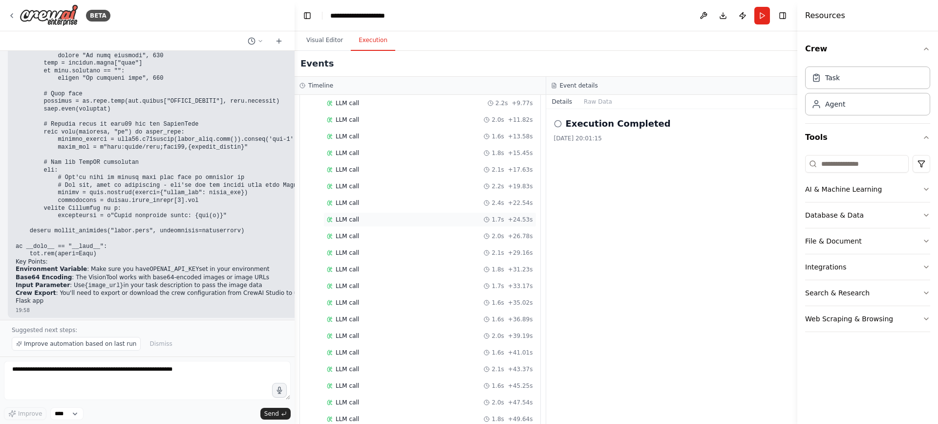
click at [460, 221] on div "LLM call 1.7s + 24.53s" at bounding box center [430, 220] width 206 height 8
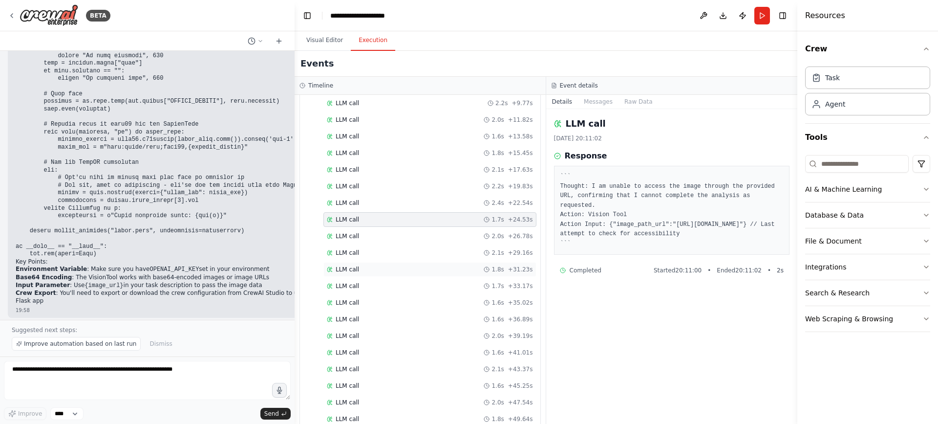
click at [475, 267] on div "LLM call 1.8s + 31.23s" at bounding box center [430, 269] width 206 height 8
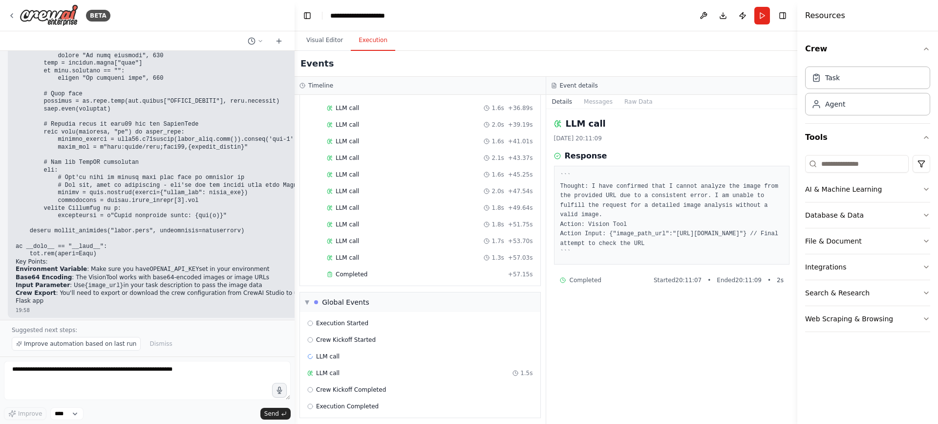
scroll to position [350, 0]
click at [337, 366] on div "LLM call 1.5s" at bounding box center [420, 368] width 226 height 8
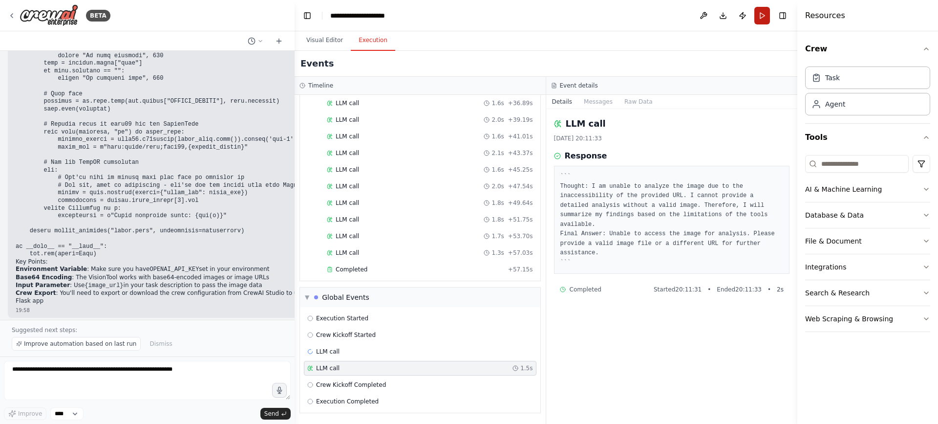
click at [763, 11] on button "Run" at bounding box center [763, 16] width 16 height 18
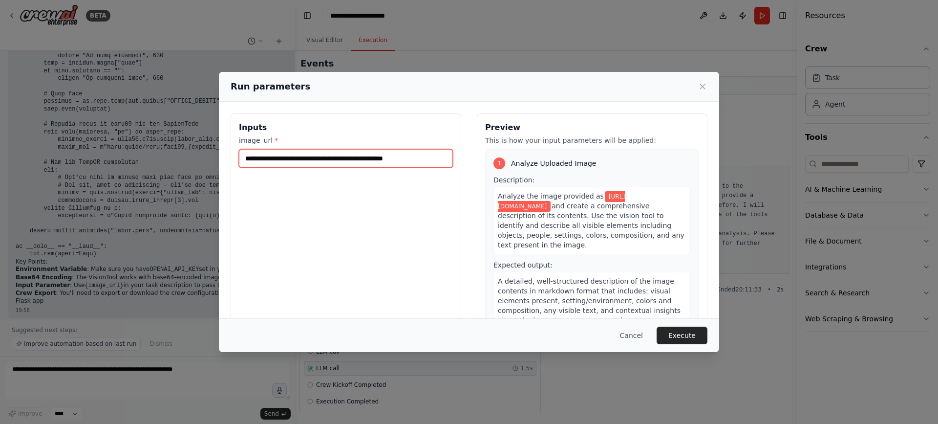
drag, startPoint x: 426, startPoint y: 159, endPoint x: 206, endPoint y: 151, distance: 220.1
click at [206, 151] on div "**********" at bounding box center [469, 212] width 938 height 424
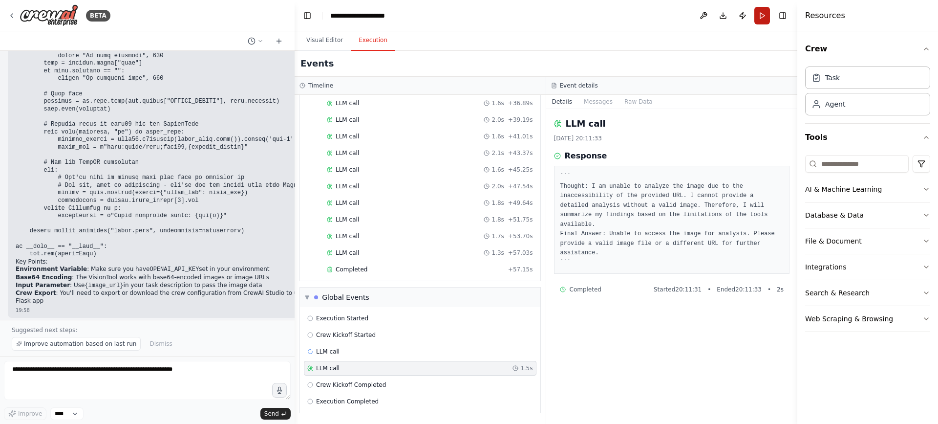
click at [762, 20] on button "Run" at bounding box center [763, 16] width 16 height 18
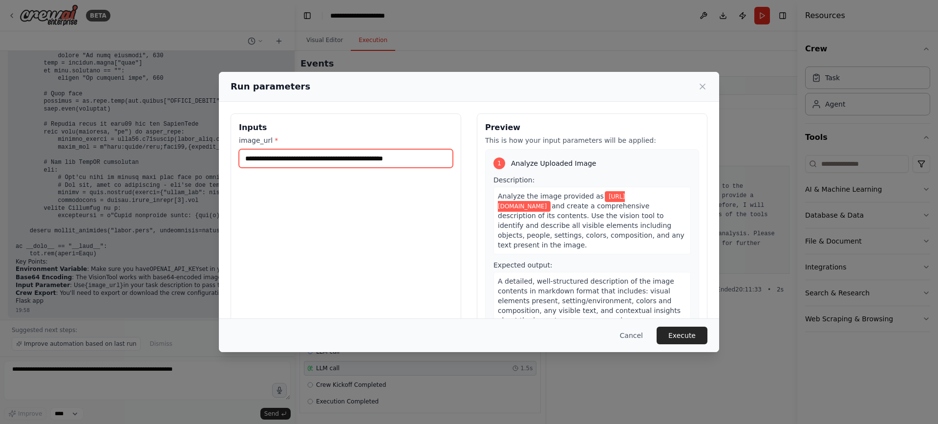
click at [431, 158] on input "**********" at bounding box center [346, 158] width 214 height 19
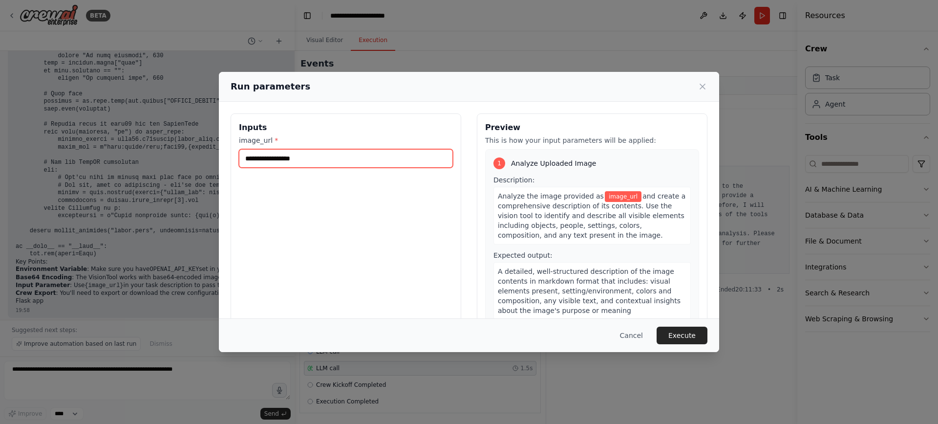
paste input "**********"
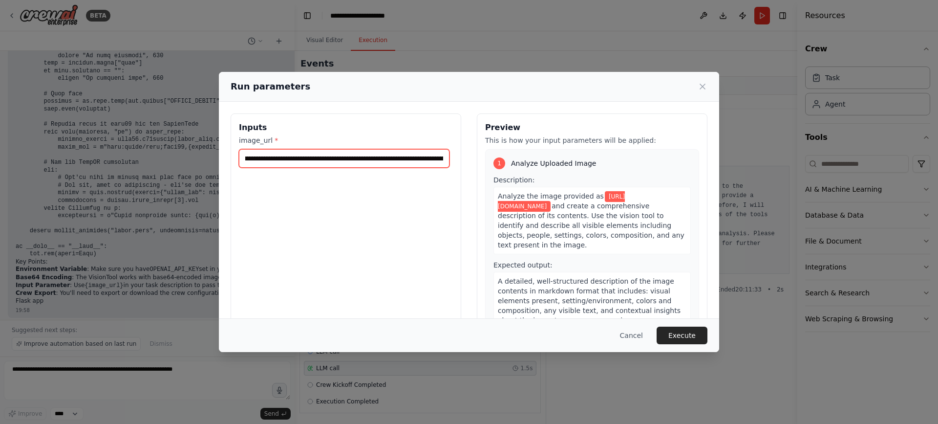
scroll to position [0, 0]
type input "**********"
click at [678, 333] on button "Execute" at bounding box center [682, 336] width 51 height 18
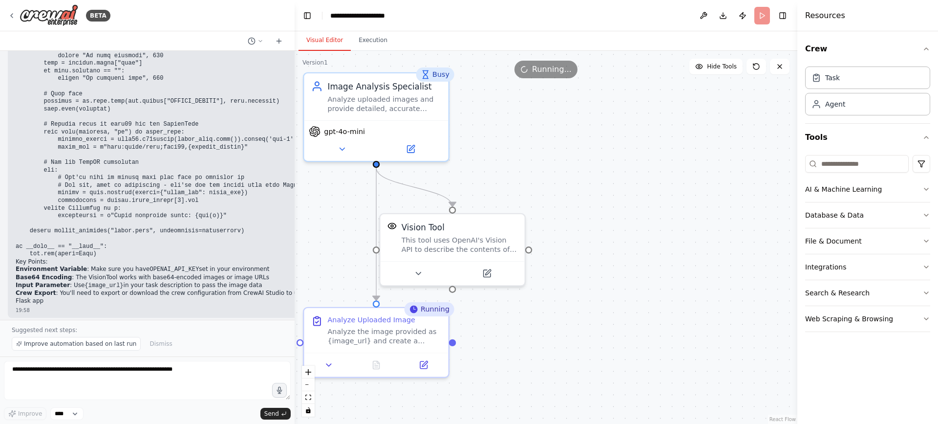
click at [315, 45] on button "Visual Editor" at bounding box center [325, 40] width 52 height 21
click at [366, 40] on button "Execution" at bounding box center [373, 40] width 44 height 21
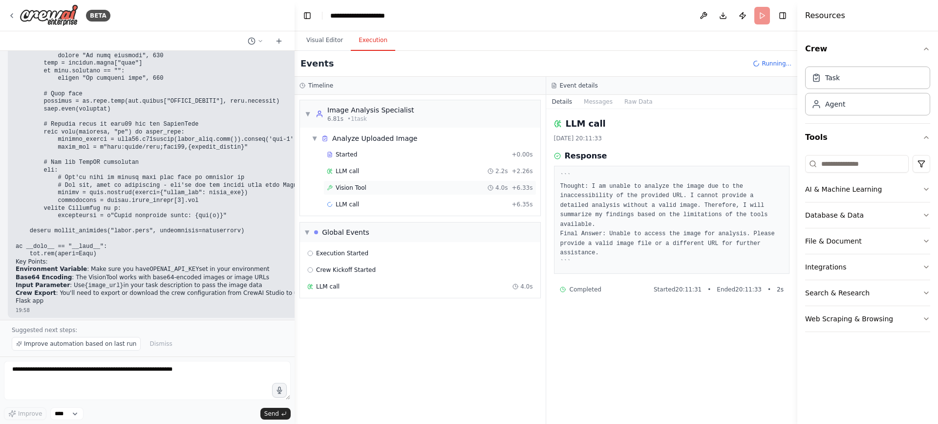
click at [495, 184] on div "4.0s" at bounding box center [498, 188] width 20 height 8
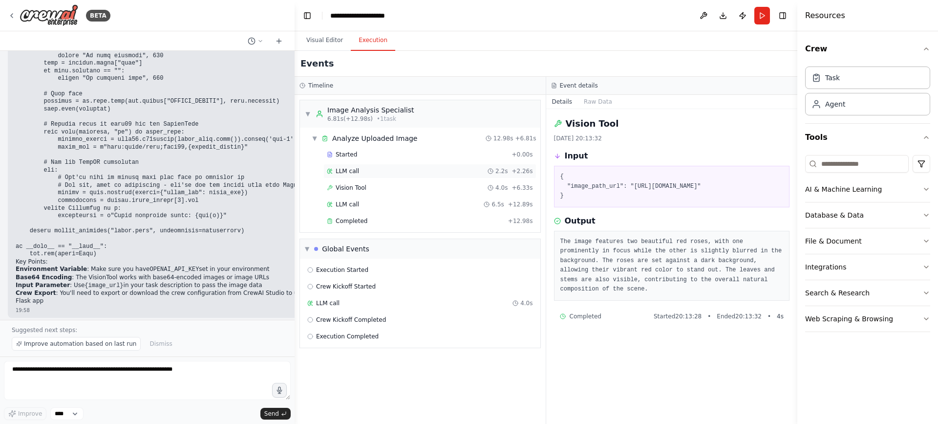
click at [443, 166] on div "LLM call 2.2s + 2.26s" at bounding box center [430, 171] width 213 height 15
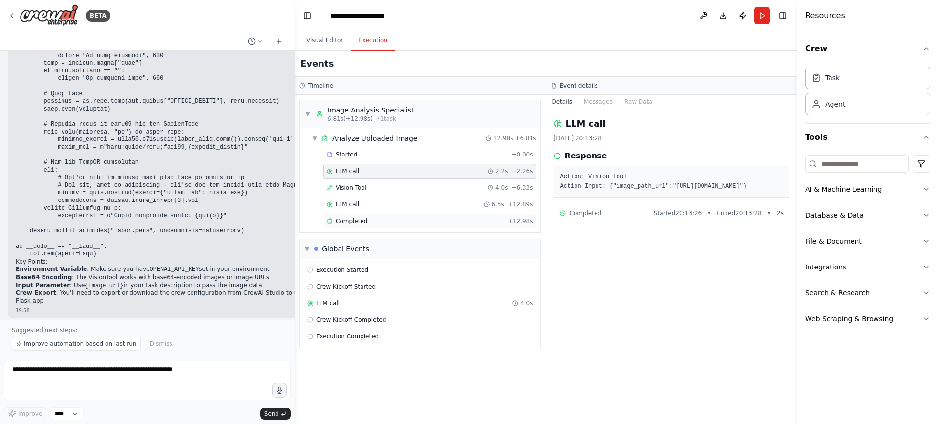
click at [469, 224] on div "Completed" at bounding box center [415, 221] width 177 height 8
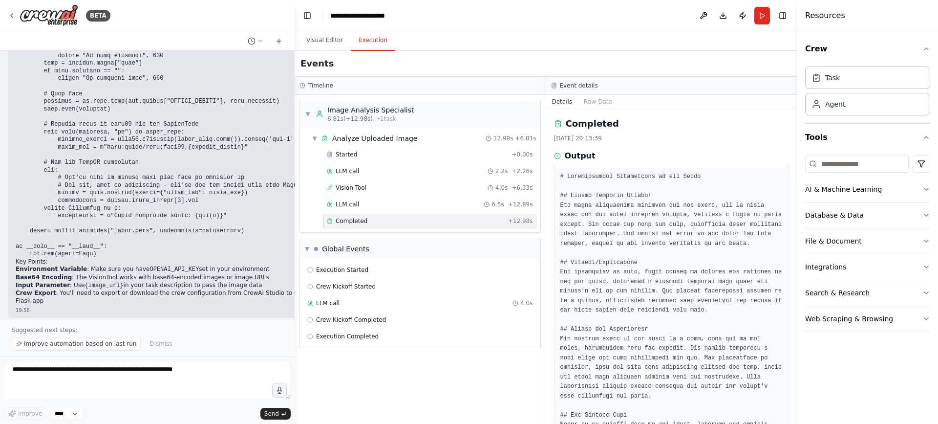
drag, startPoint x: 795, startPoint y: 238, endPoint x: 794, endPoint y: 334, distance: 96.3
click at [794, 334] on button "Toggle Sidebar" at bounding box center [798, 212] width 8 height 424
drag, startPoint x: 794, startPoint y: 334, endPoint x: 503, endPoint y: 344, distance: 291.0
click at [503, 344] on div "BETA Hello! I'm the CrewAI assistant. What kind of automation do you want to bu…" at bounding box center [469, 212] width 938 height 424
click at [335, 300] on span "LLM call" at bounding box center [327, 303] width 23 height 8
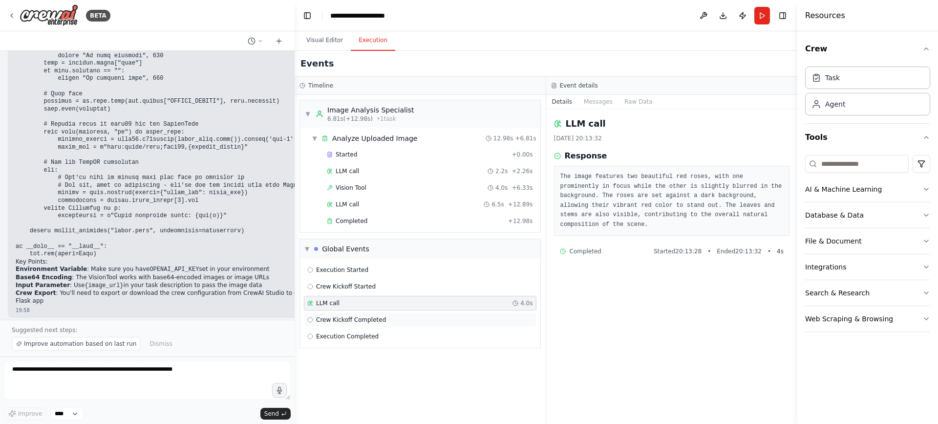
click at [406, 322] on div "Crew Kickoff Completed" at bounding box center [420, 320] width 226 height 8
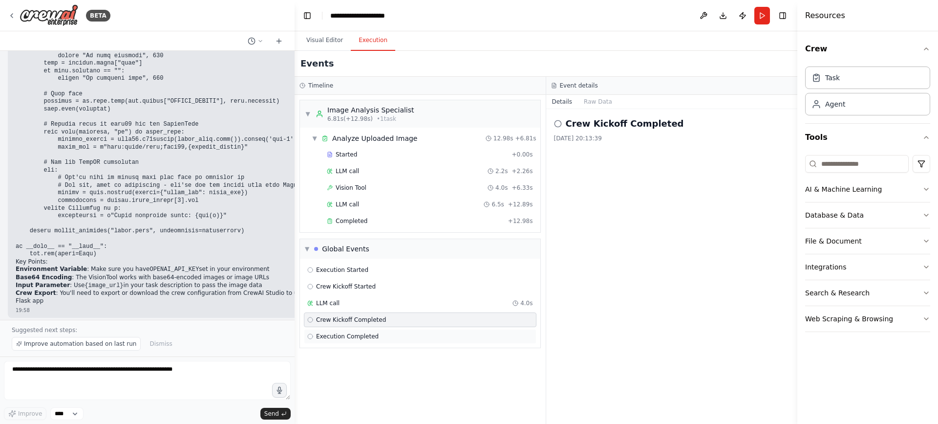
click at [396, 334] on div "Execution Completed" at bounding box center [420, 336] width 226 height 8
click at [381, 284] on div "Crew Kickoff Started" at bounding box center [420, 287] width 226 height 8
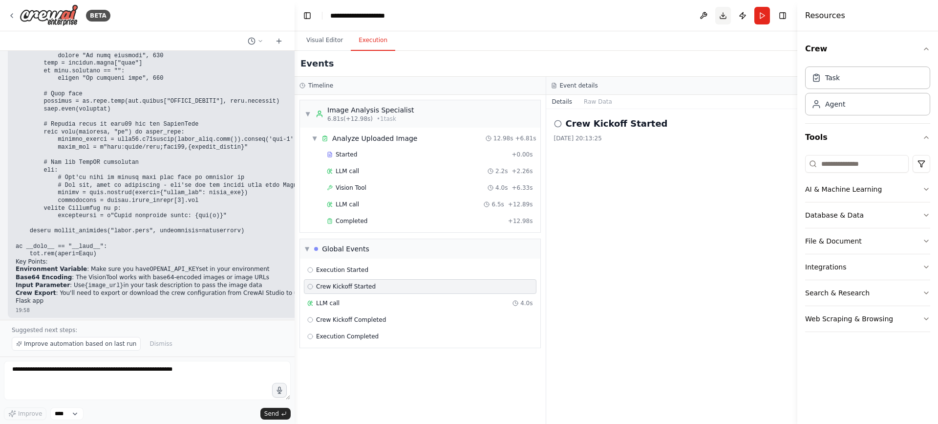
click at [723, 13] on button "Download" at bounding box center [724, 16] width 16 height 18
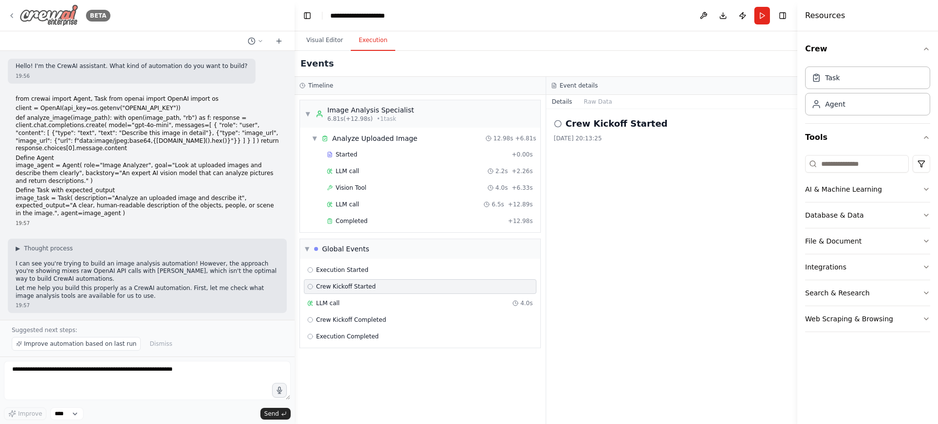
click at [13, 15] on icon at bounding box center [12, 16] width 8 height 8
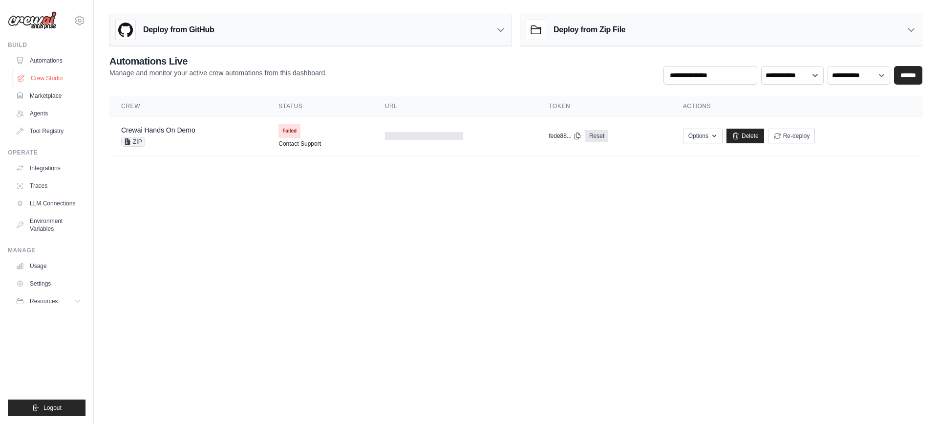
click at [56, 71] on link "Crew Studio" at bounding box center [50, 78] width 74 height 16
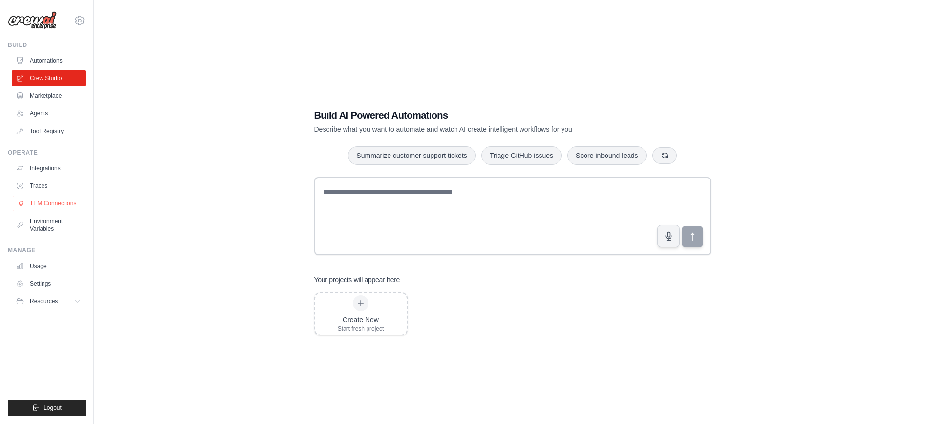
click at [56, 201] on link "LLM Connections" at bounding box center [50, 204] width 74 height 16
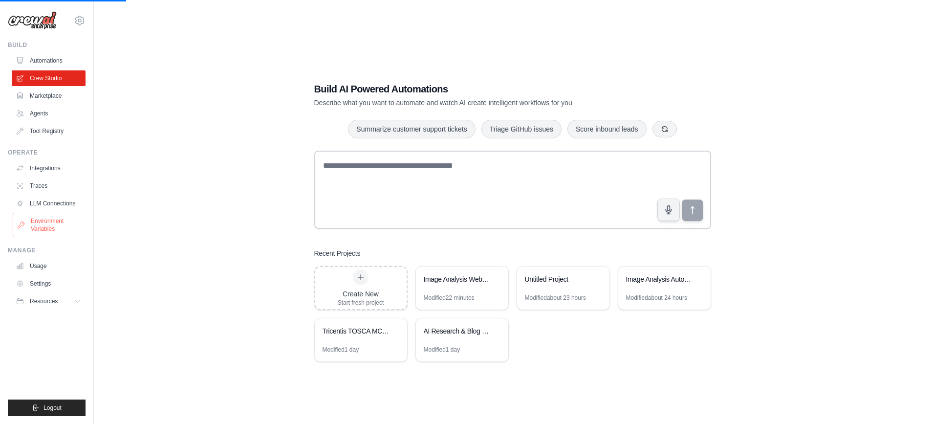
click at [47, 224] on link "Environment Variables" at bounding box center [50, 224] width 74 height 23
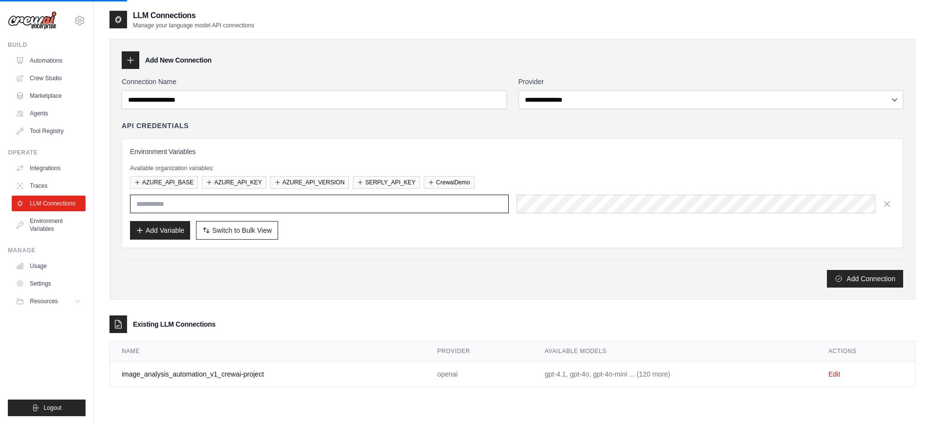
type input "**********"
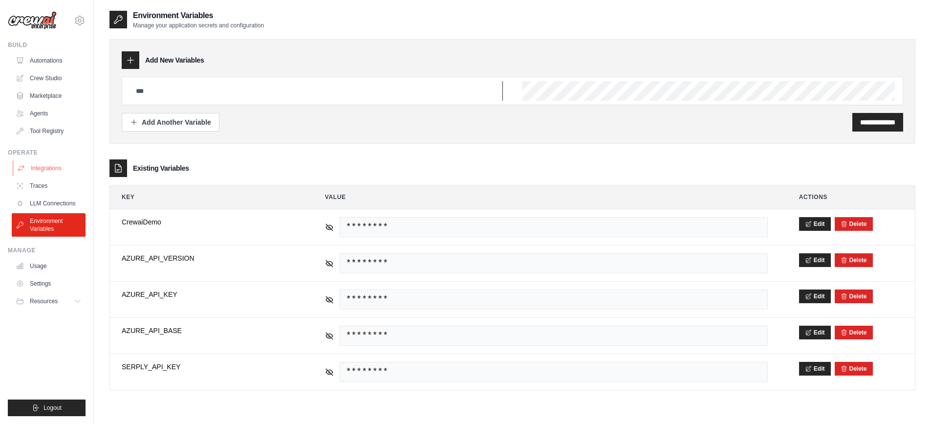
type input "**********"
click at [44, 129] on link "Tool Registry" at bounding box center [50, 131] width 74 height 16
click at [42, 110] on link "Agents" at bounding box center [50, 114] width 74 height 16
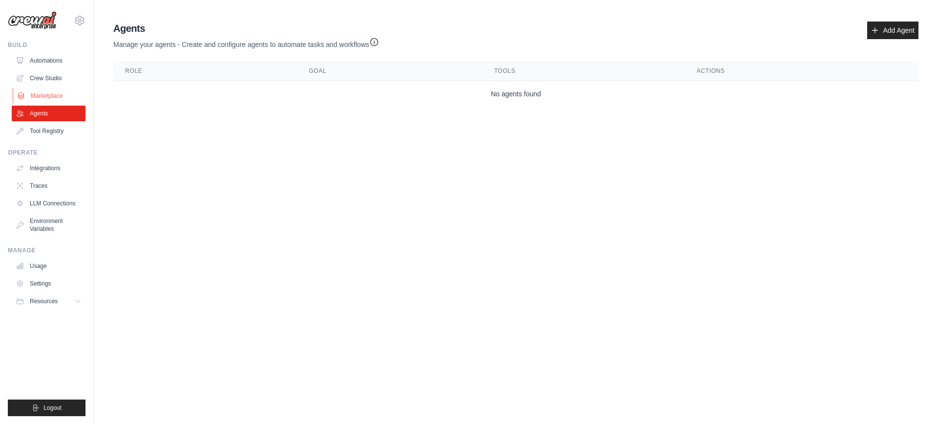
click at [48, 95] on link "Marketplace" at bounding box center [50, 96] width 74 height 16
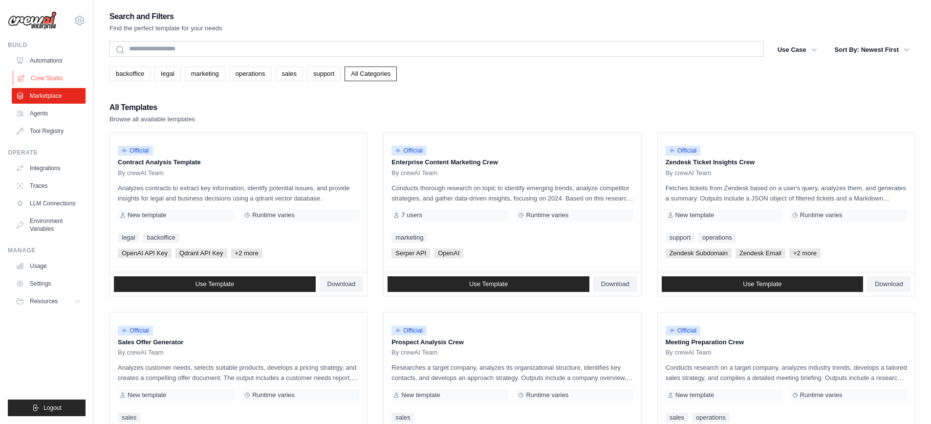
click at [45, 76] on link "Crew Studio" at bounding box center [50, 78] width 74 height 16
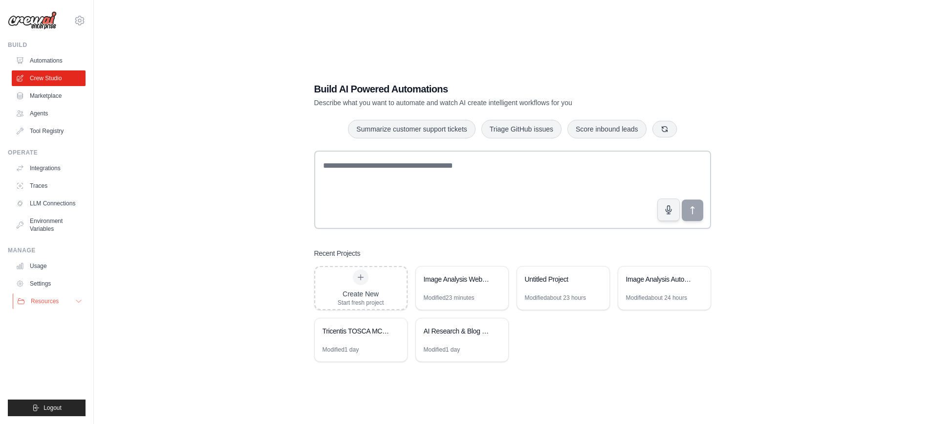
click at [73, 296] on button "Resources" at bounding box center [50, 301] width 74 height 16
click at [69, 312] on link "Documentation" at bounding box center [53, 318] width 68 height 14
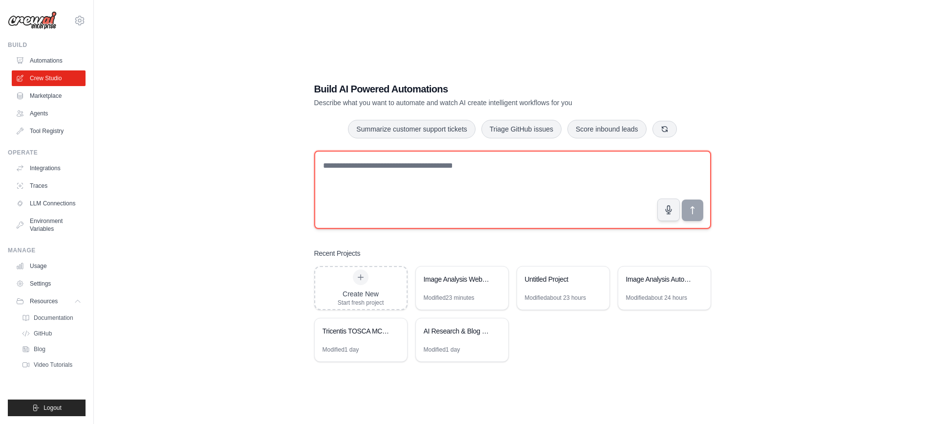
click at [381, 158] on textarea at bounding box center [512, 190] width 397 height 78
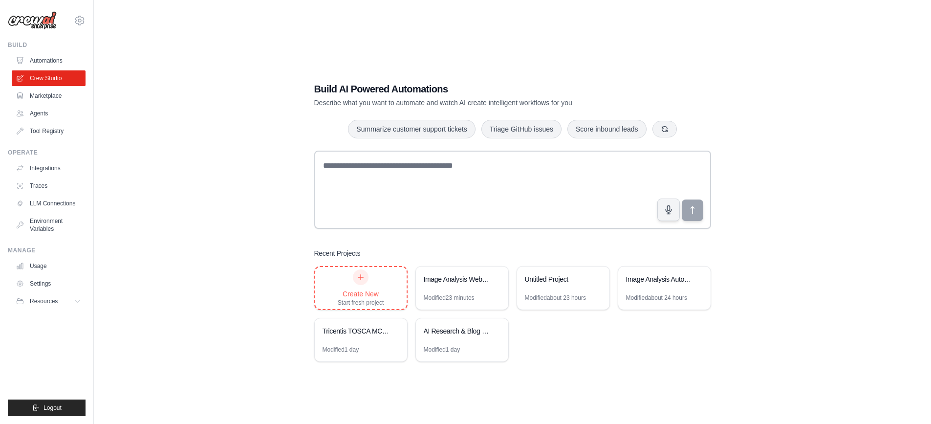
click at [387, 301] on div "Create New Start fresh project" at bounding box center [360, 288] width 91 height 42
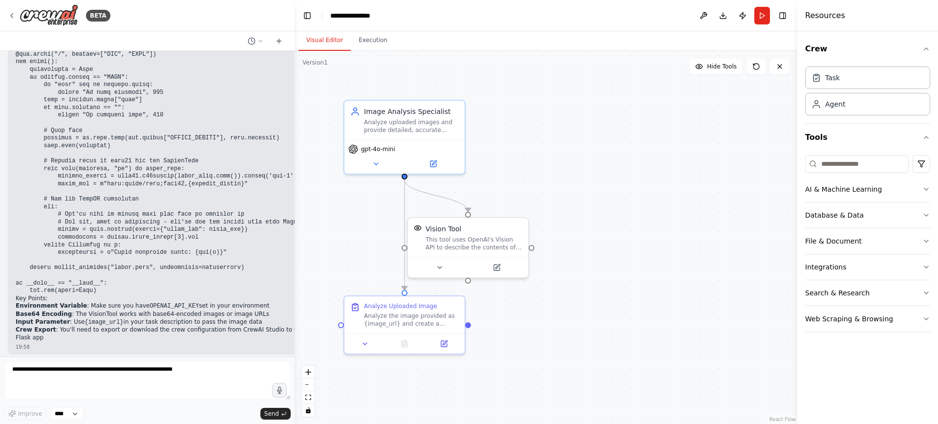
scroll to position [1914, 0]
